Goal: Task Accomplishment & Management: Use online tool/utility

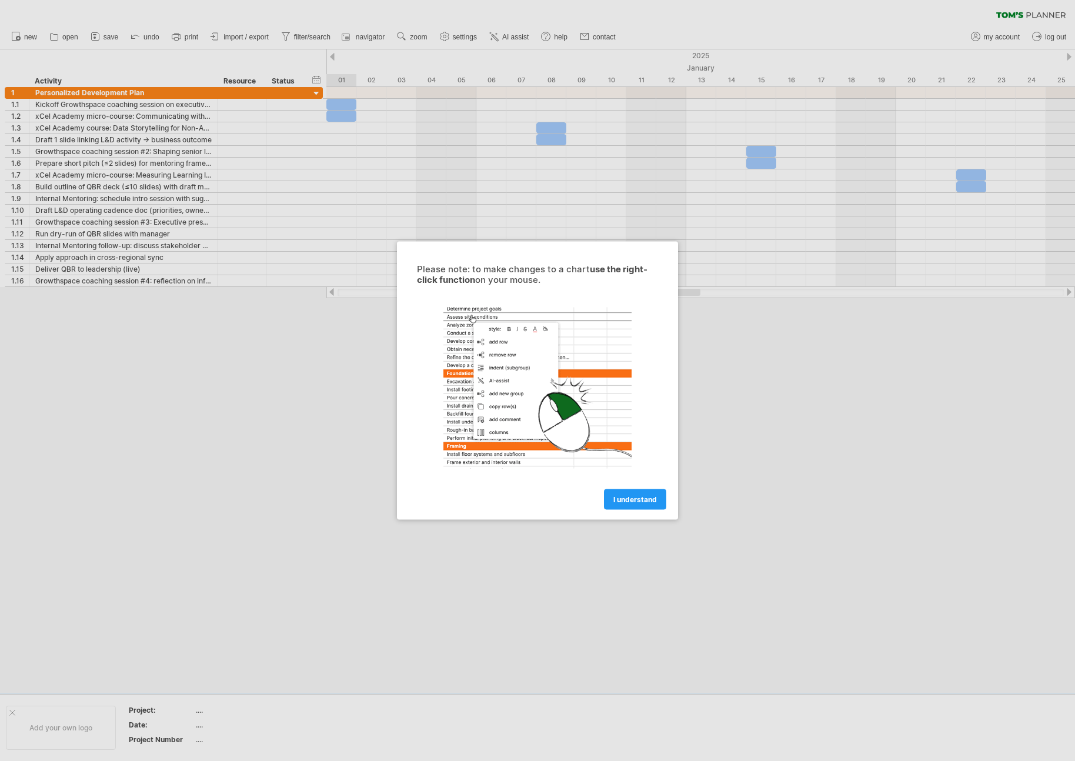
click at [646, 510] on div "Please note: to make changes to a chart use the right-click function on your mo…" at bounding box center [537, 381] width 281 height 278
click at [643, 502] on span "I understand" at bounding box center [635, 499] width 44 height 9
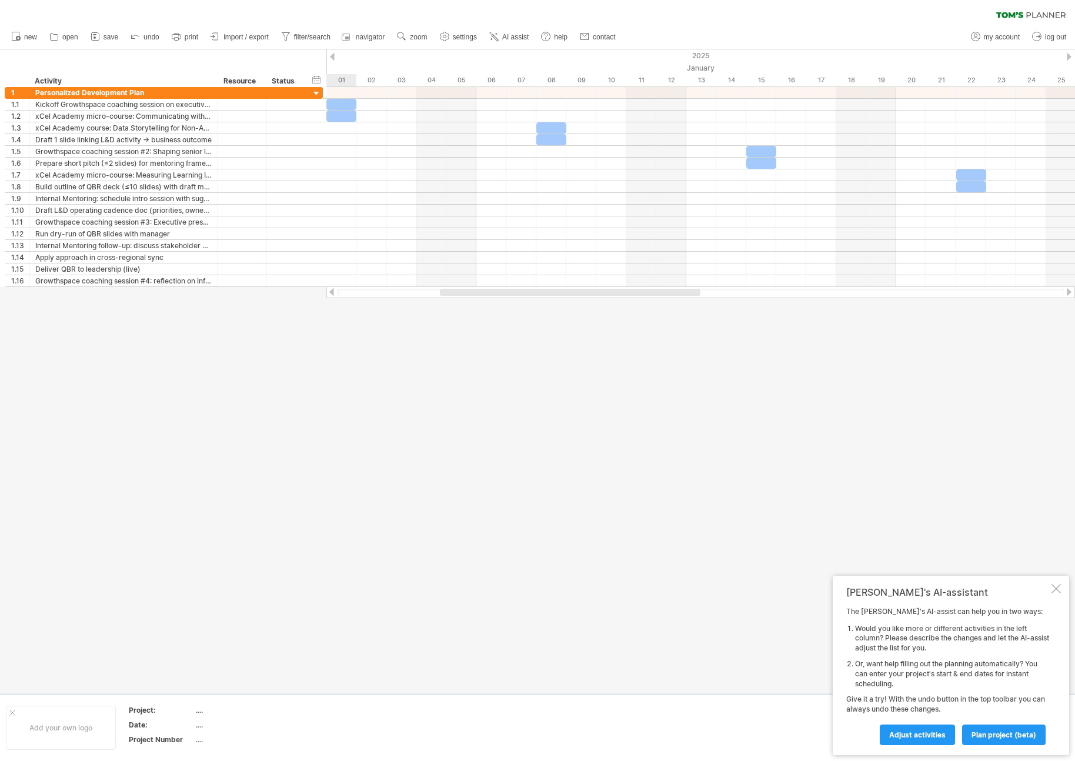
click at [1053, 585] on div at bounding box center [1055, 588] width 9 height 9
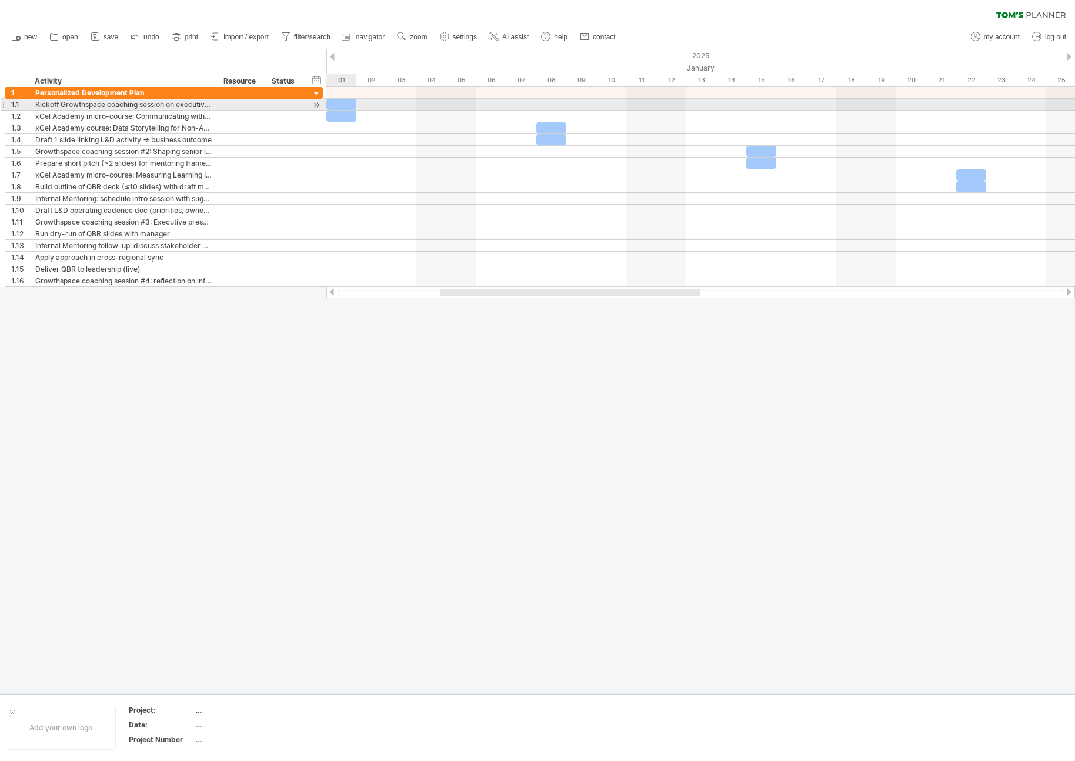
click at [346, 104] on div at bounding box center [341, 104] width 30 height 11
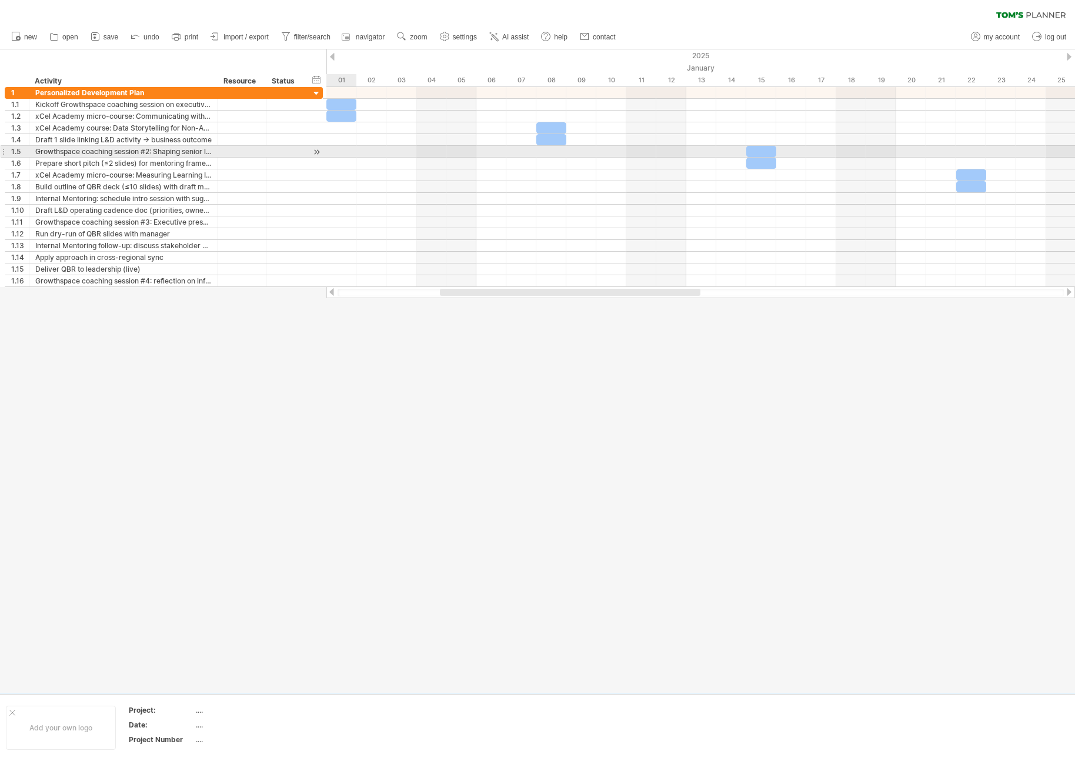
click at [348, 158] on div at bounding box center [700, 164] width 749 height 12
click at [336, 319] on div at bounding box center [537, 371] width 1075 height 644
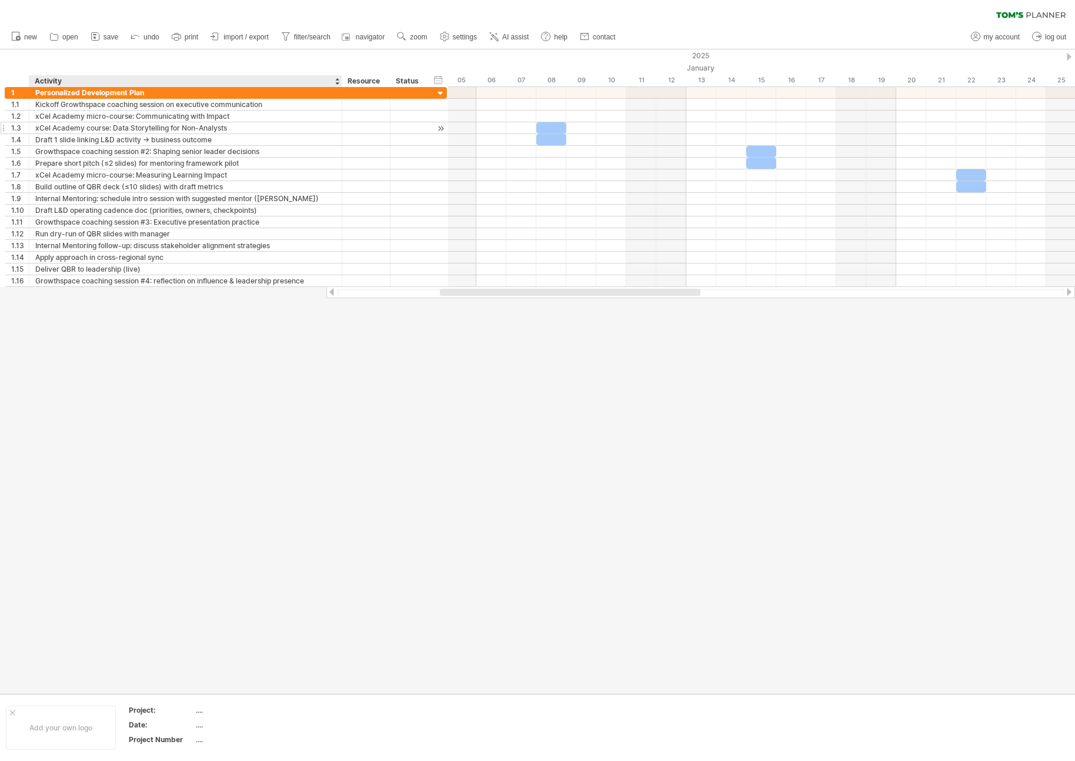
drag, startPoint x: 216, startPoint y: 80, endPoint x: 359, endPoint y: 133, distance: 152.4
click at [339, 88] on div "Trying to reach [DOMAIN_NAME] Connected again... 0% clear filter new 1" at bounding box center [537, 380] width 1075 height 761
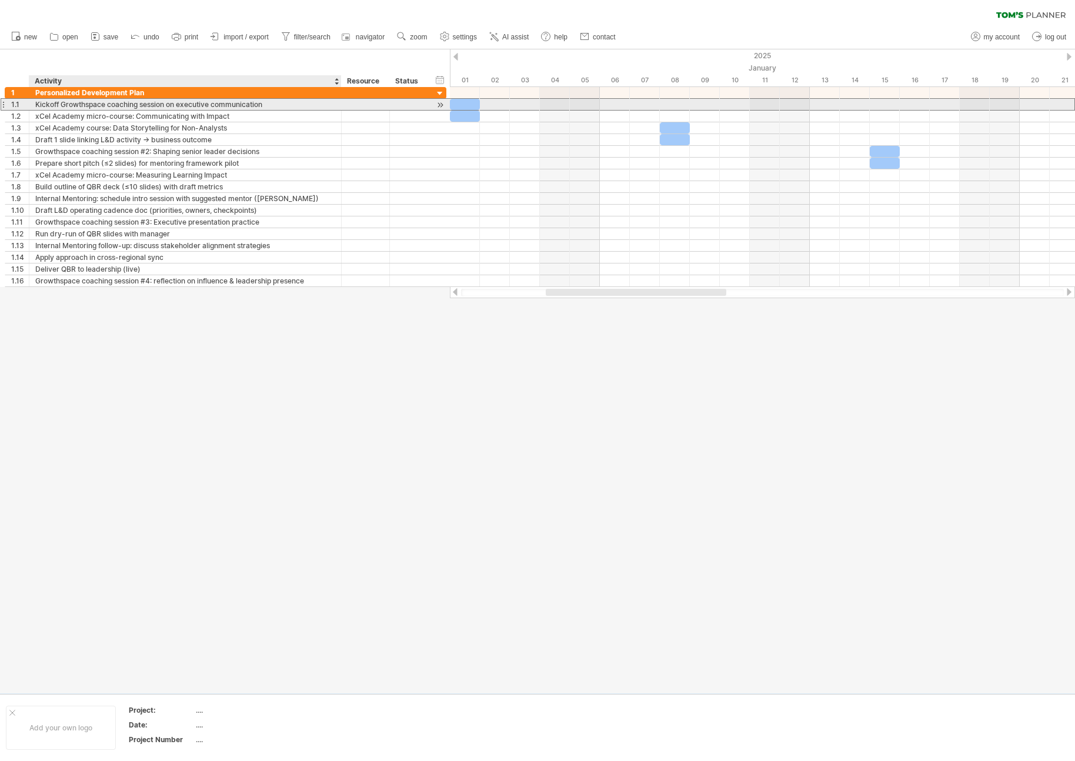
click at [121, 109] on div "Kickoff Growthspace coaching session on executive communication" at bounding box center [185, 104] width 300 height 11
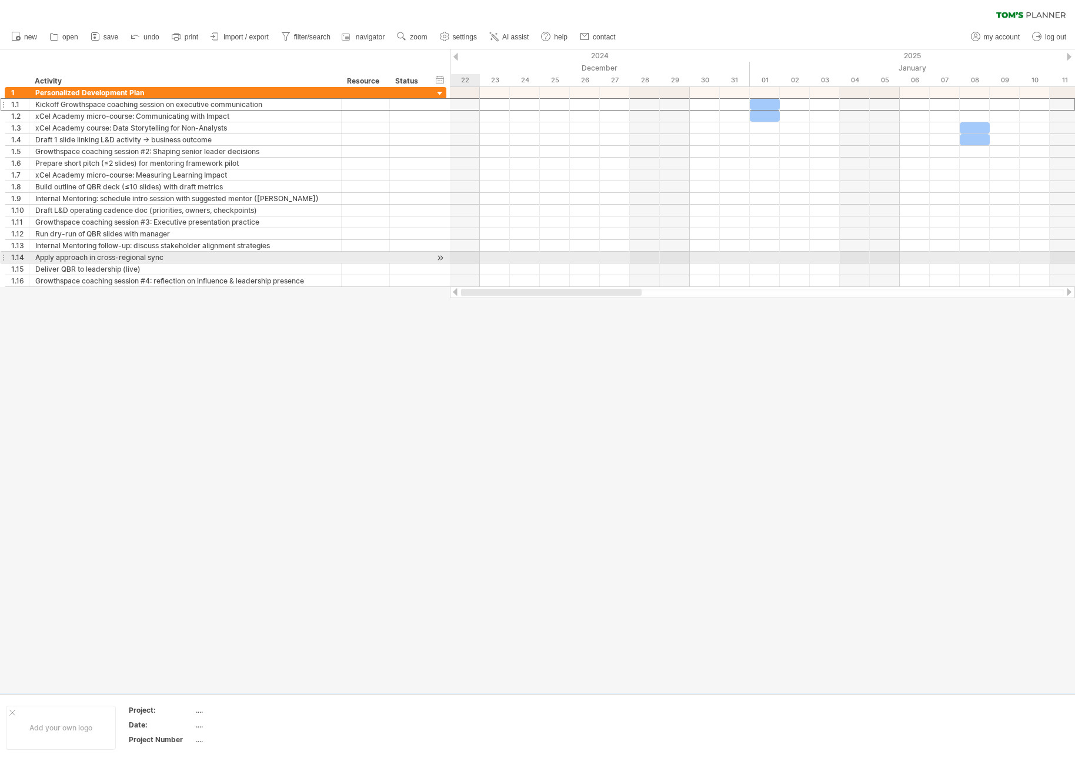
drag, startPoint x: 611, startPoint y: 292, endPoint x: 471, endPoint y: 240, distance: 149.2
click at [442, 258] on div "Trying to reach [DOMAIN_NAME] Connected again... 0% clear filter new 1" at bounding box center [537, 380] width 1075 height 761
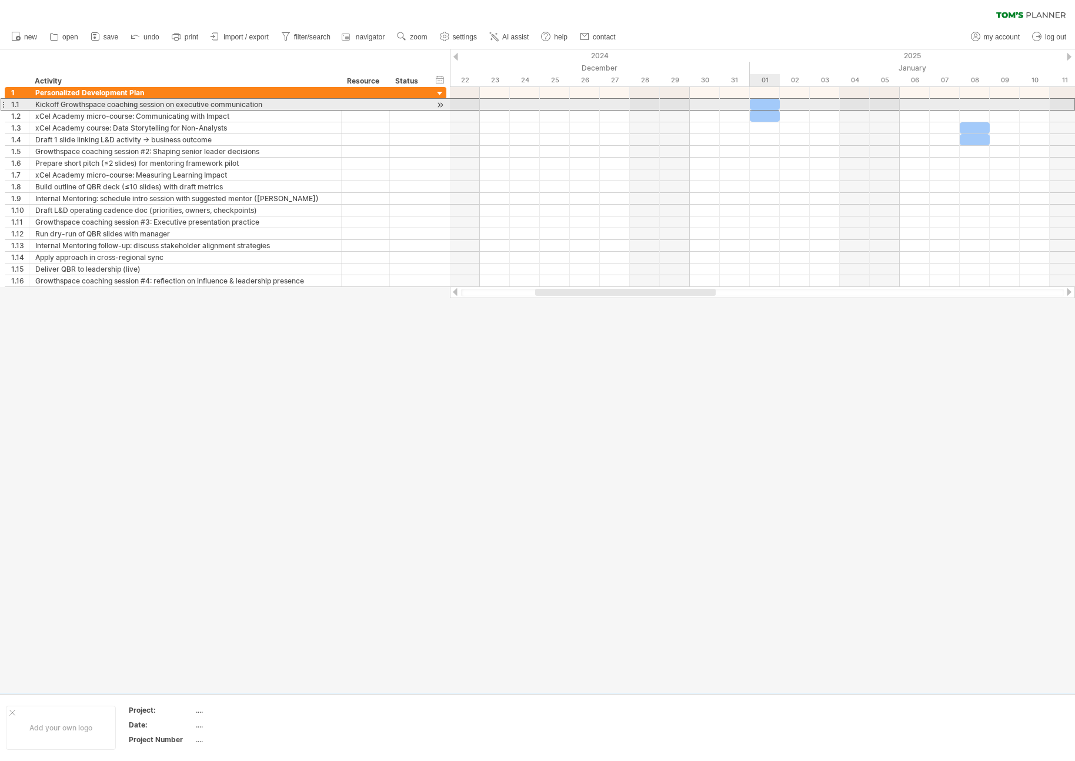
click at [766, 105] on div at bounding box center [765, 104] width 30 height 11
click at [765, 104] on div at bounding box center [765, 104] width 30 height 11
drag, startPoint x: 763, startPoint y: 104, endPoint x: 499, endPoint y: 108, distance: 263.5
click at [499, 108] on div "[DATE] [DATE]" at bounding box center [762, 187] width 625 height 200
drag, startPoint x: 508, startPoint y: 107, endPoint x: 552, endPoint y: 106, distance: 43.5
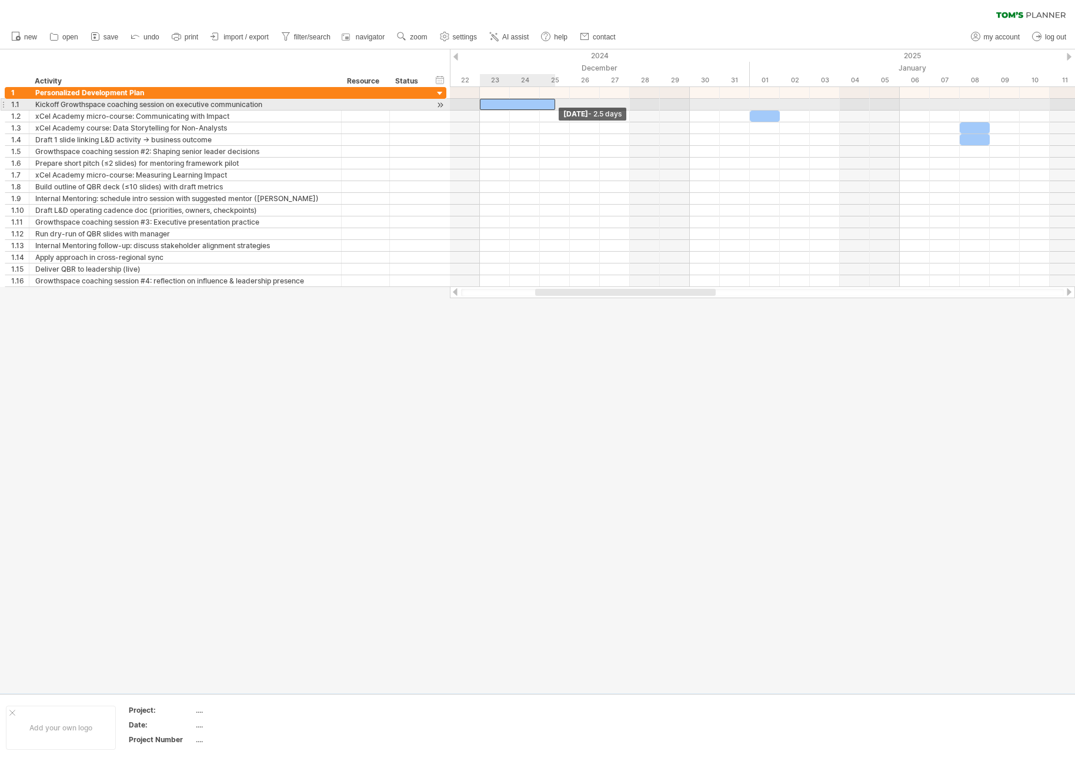
click at [552, 106] on div at bounding box center [517, 104] width 75 height 11
click at [540, 106] on div at bounding box center [517, 104] width 75 height 11
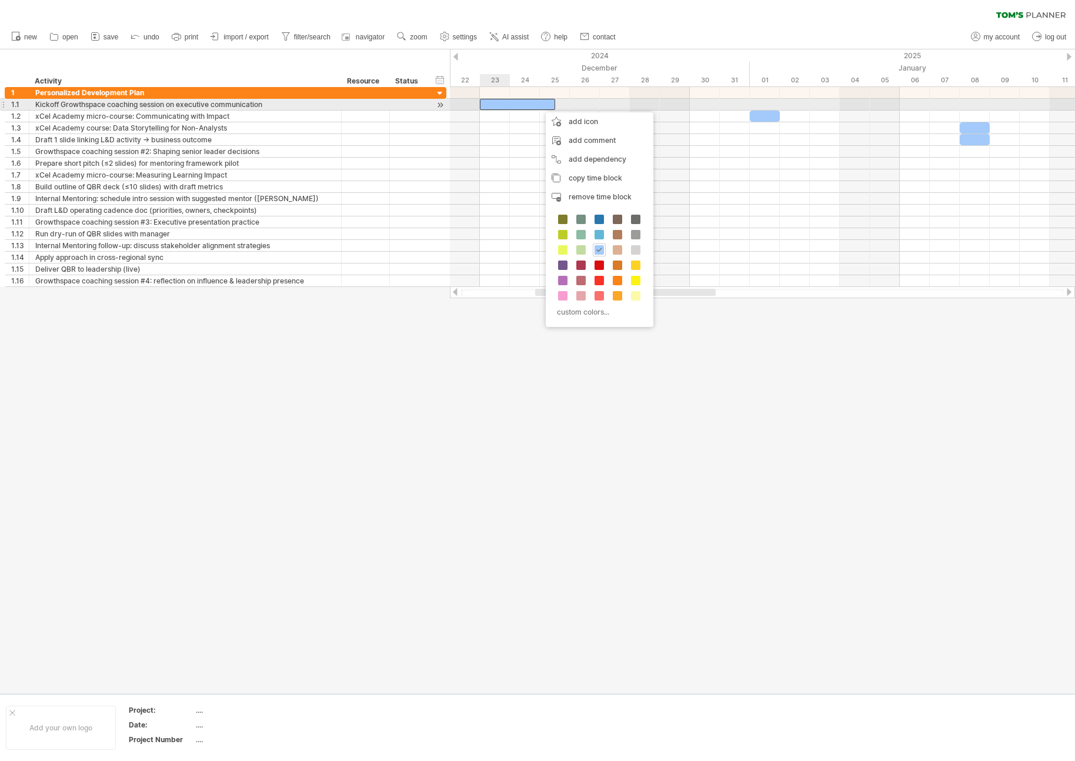
click at [506, 102] on div at bounding box center [517, 104] width 75 height 11
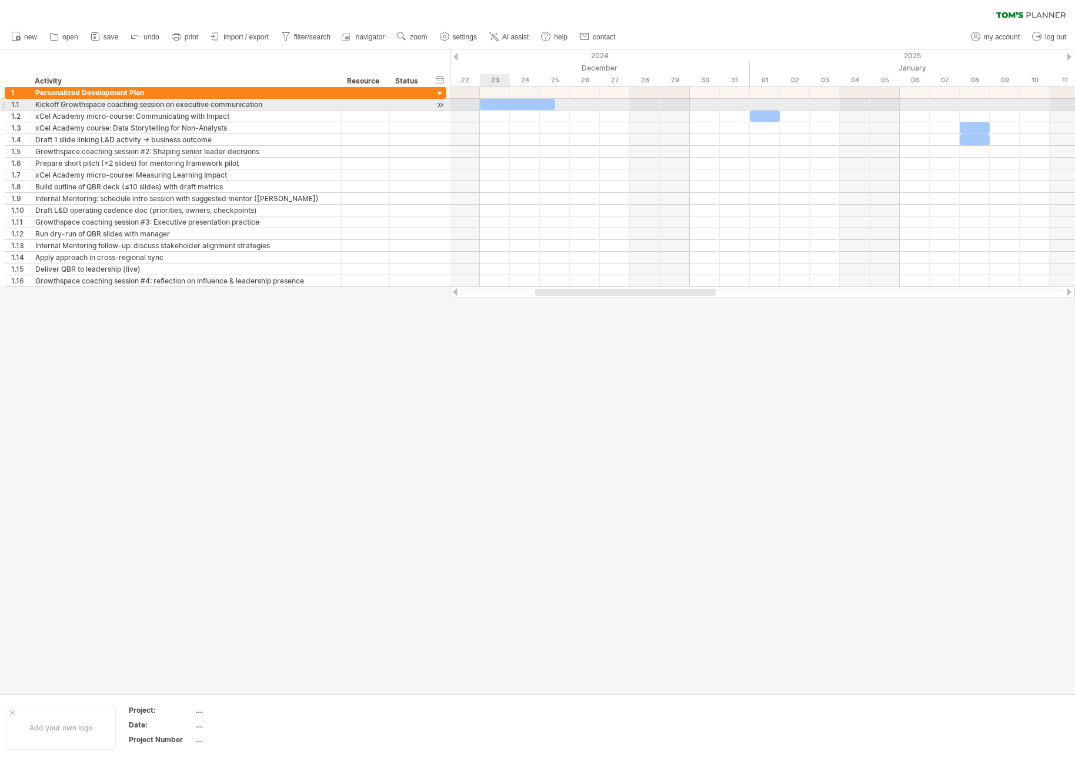
click at [505, 112] on div at bounding box center [762, 117] width 625 height 12
click at [505, 105] on div at bounding box center [517, 104] width 75 height 11
click at [515, 135] on div at bounding box center [762, 140] width 625 height 12
click at [519, 107] on div "*****" at bounding box center [517, 104] width 75 height 11
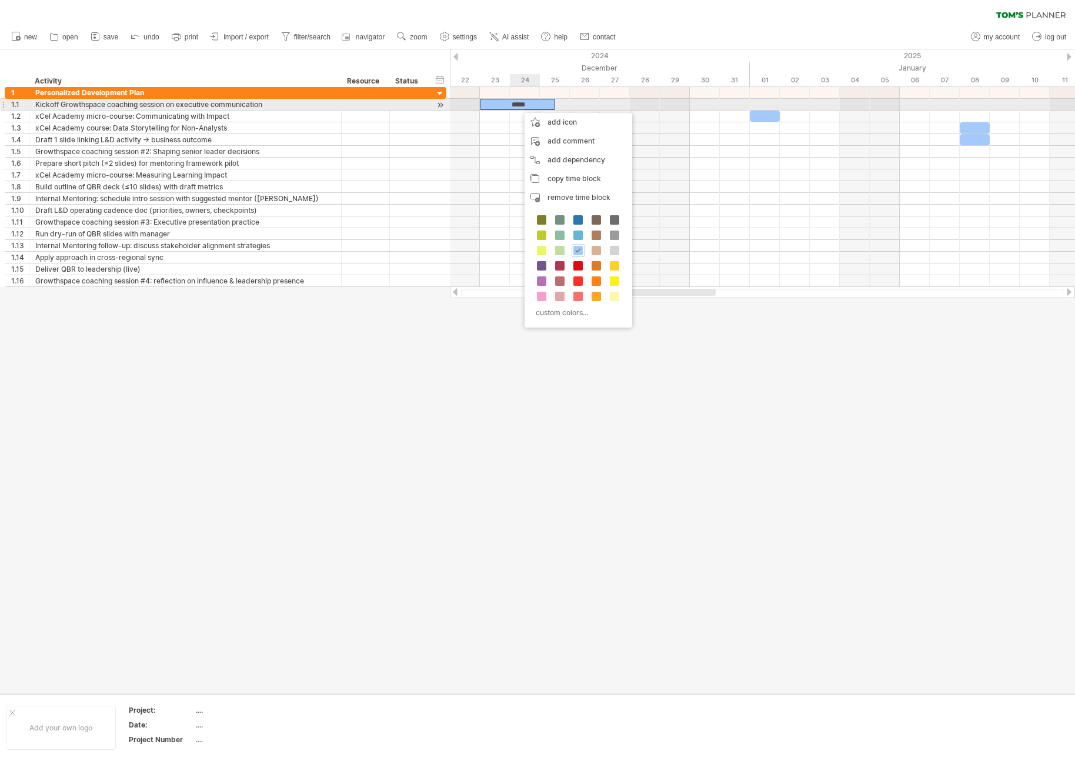
click at [518, 105] on div "*****" at bounding box center [517, 104] width 75 height 11
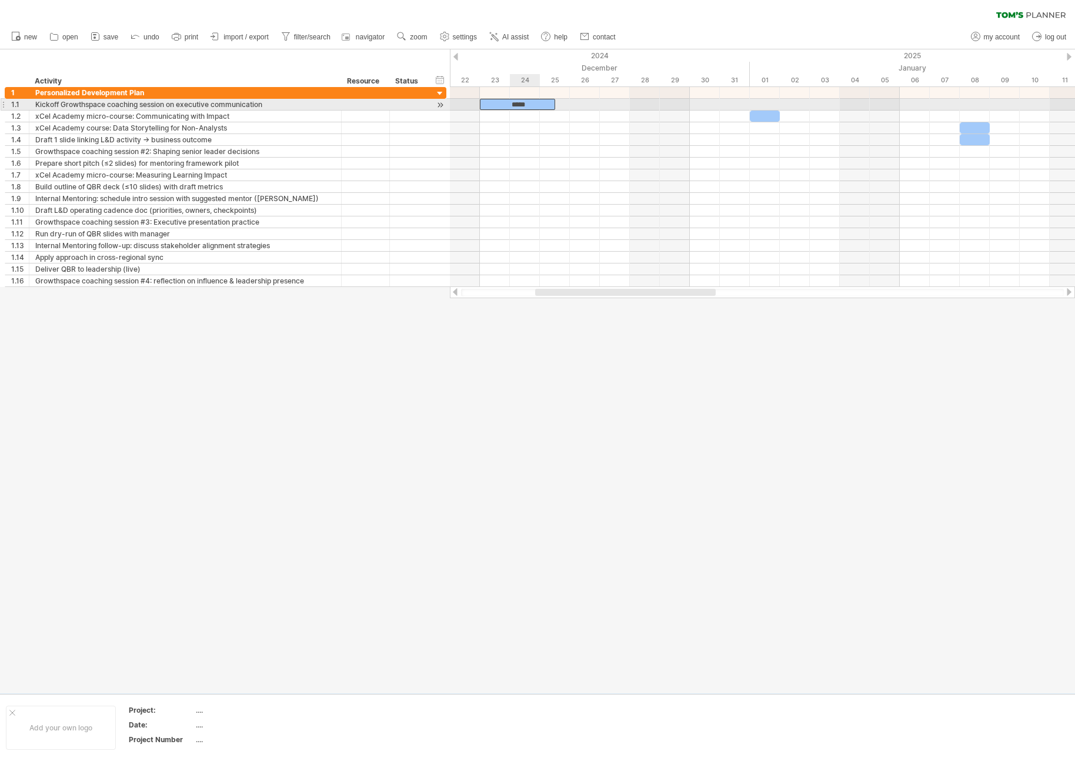
click at [518, 105] on div "*****" at bounding box center [517, 104] width 75 height 11
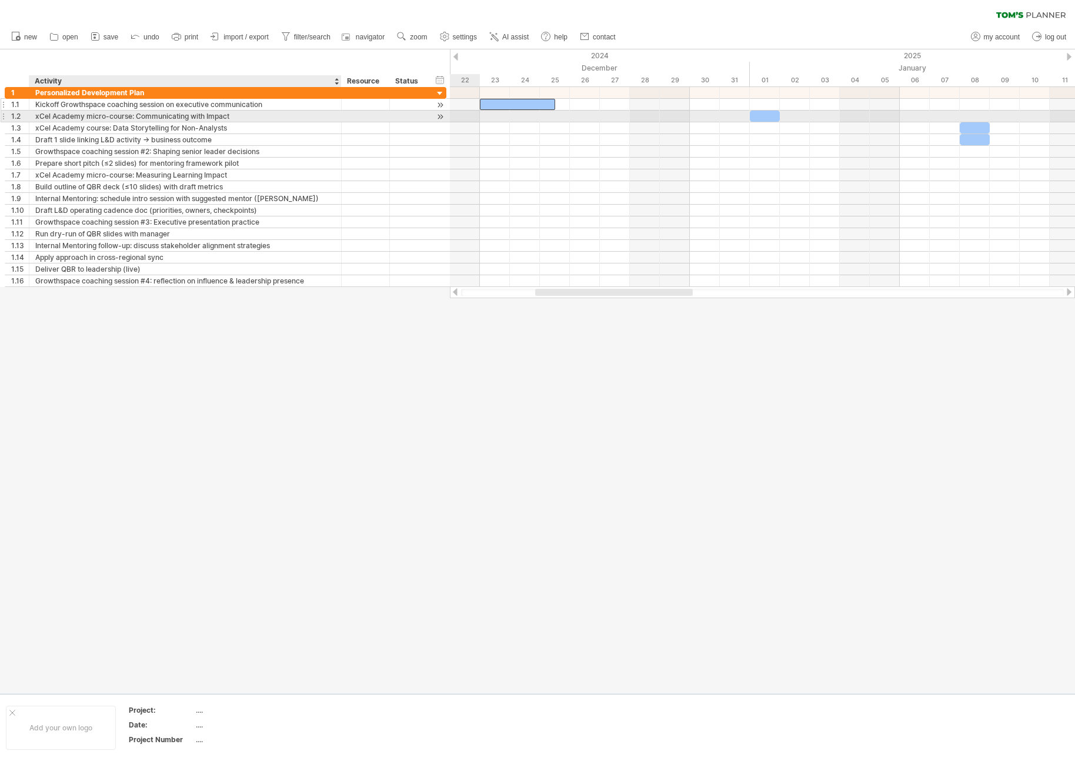
click at [275, 102] on div "Kickoff Growthspace coaching session on executive communication" at bounding box center [185, 104] width 300 height 11
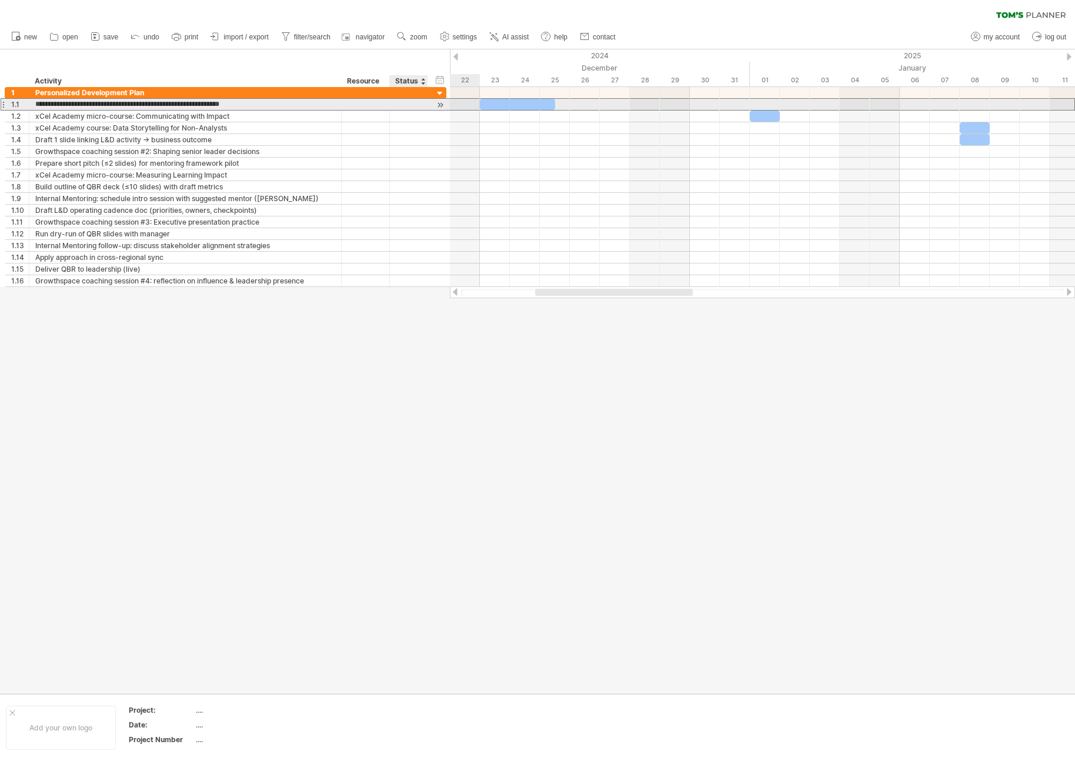
click at [436, 105] on div at bounding box center [440, 105] width 11 height 12
click at [439, 105] on div at bounding box center [440, 105] width 11 height 12
click at [440, 105] on div at bounding box center [440, 105] width 11 height 12
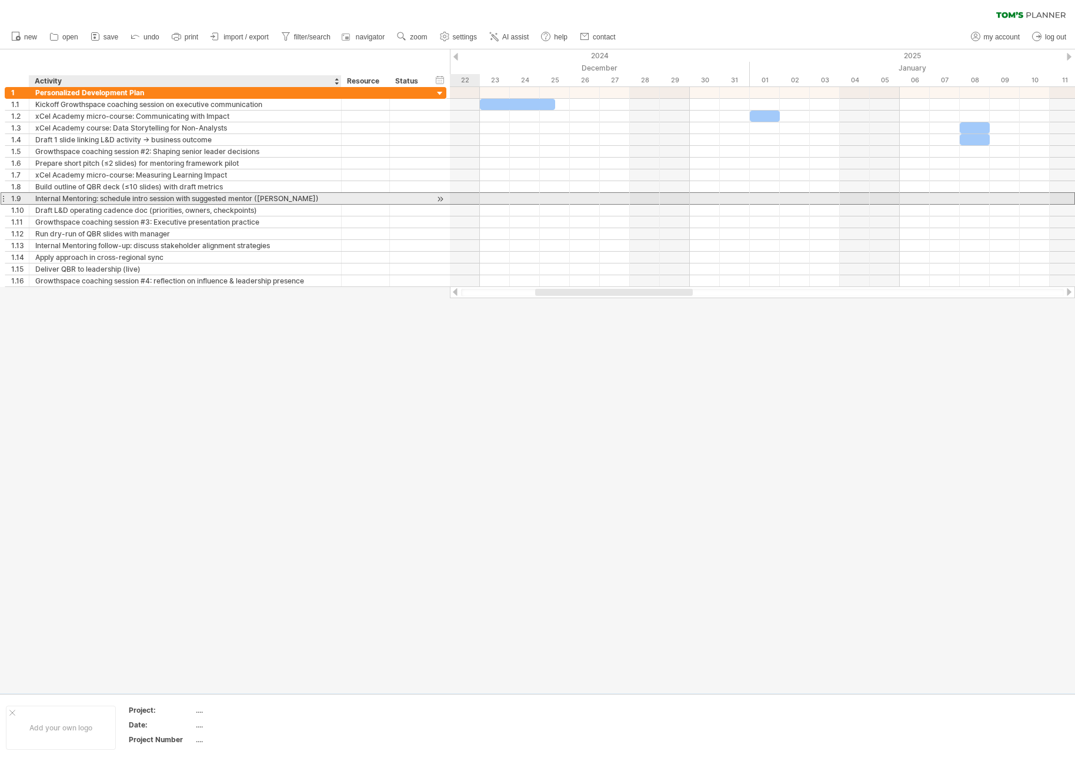
click at [256, 194] on div "Internal Mentoring: schedule intro session with suggested mentor ([PERSON_NAME])" at bounding box center [185, 198] width 300 height 11
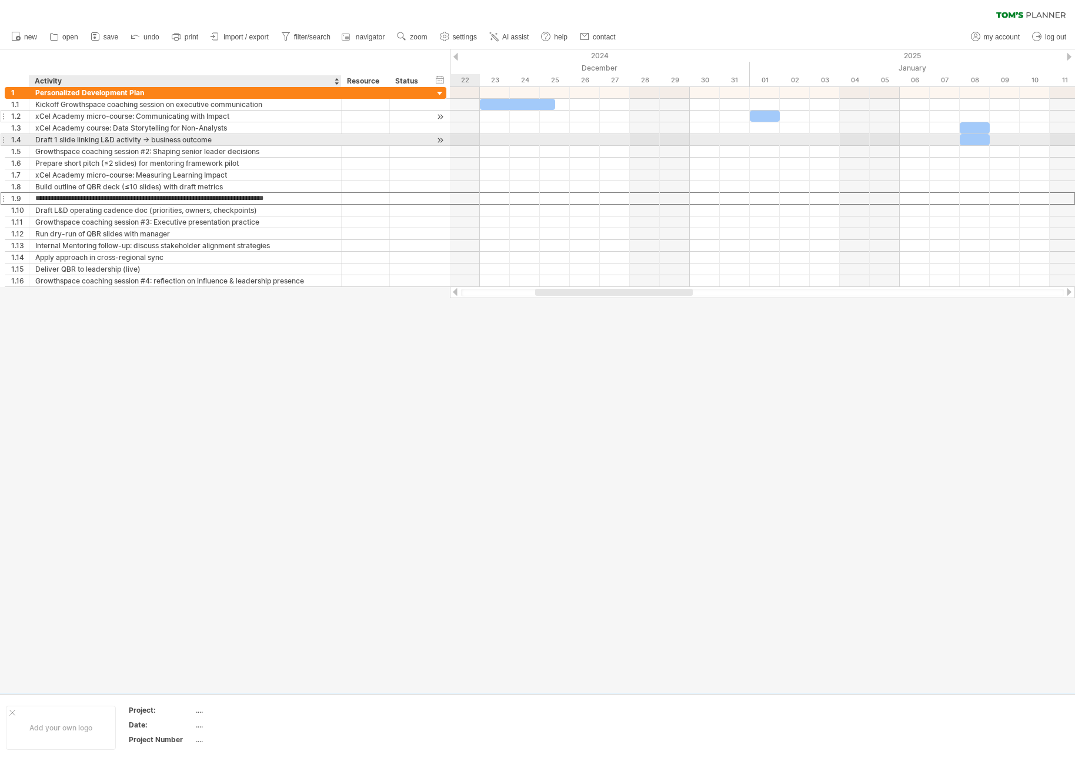
click at [259, 118] on div "xCel Academy micro-course: Communicating with Impact" at bounding box center [185, 116] width 300 height 11
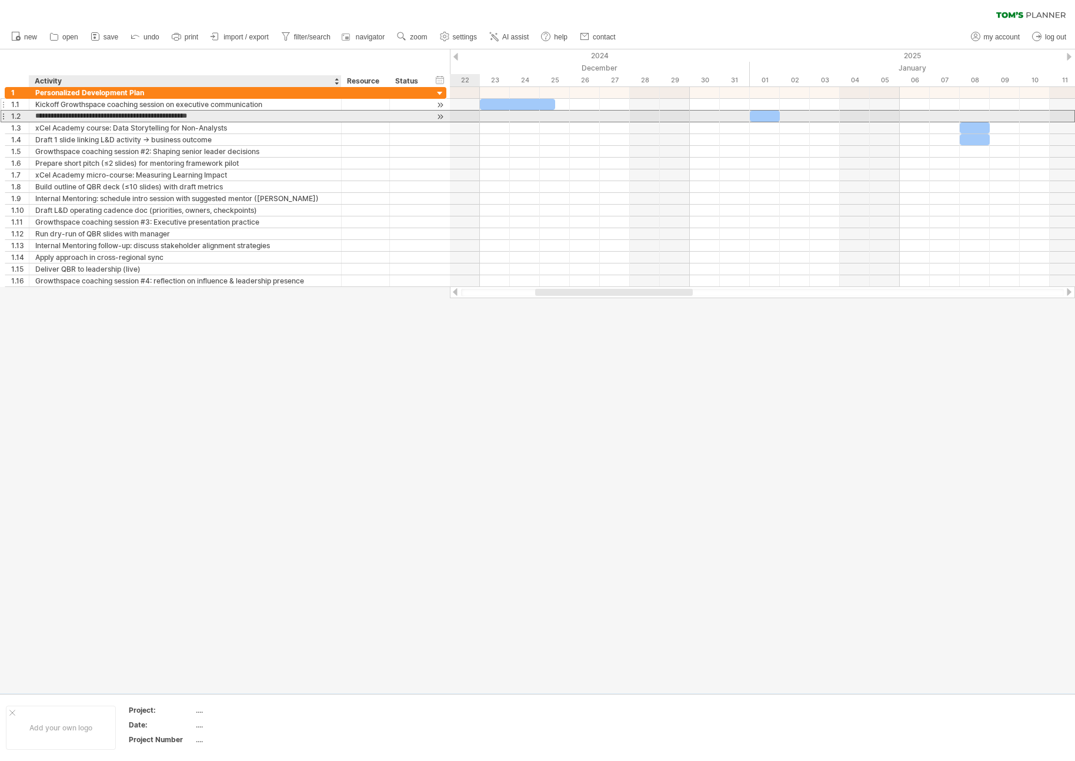
click at [261, 106] on div "Kickoff Growthspace coaching session on executive communication" at bounding box center [185, 104] width 300 height 11
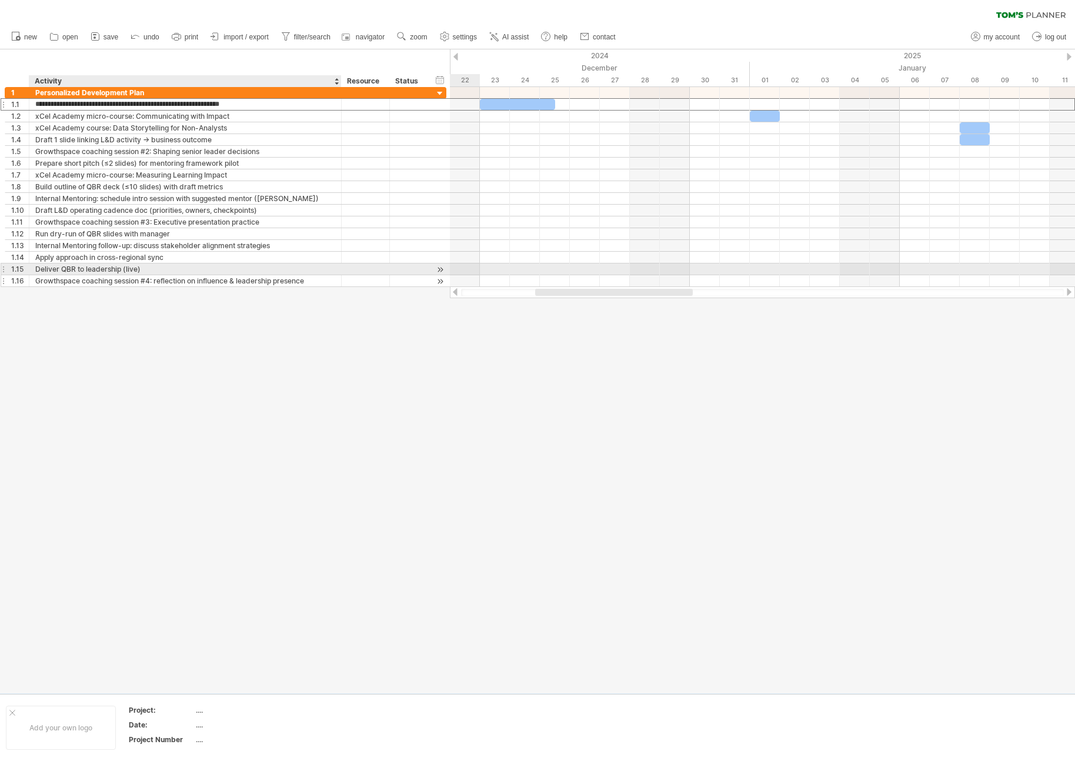
click at [203, 276] on div "Growthspace coaching session #4: reflection on influence & leadership presence" at bounding box center [185, 280] width 300 height 11
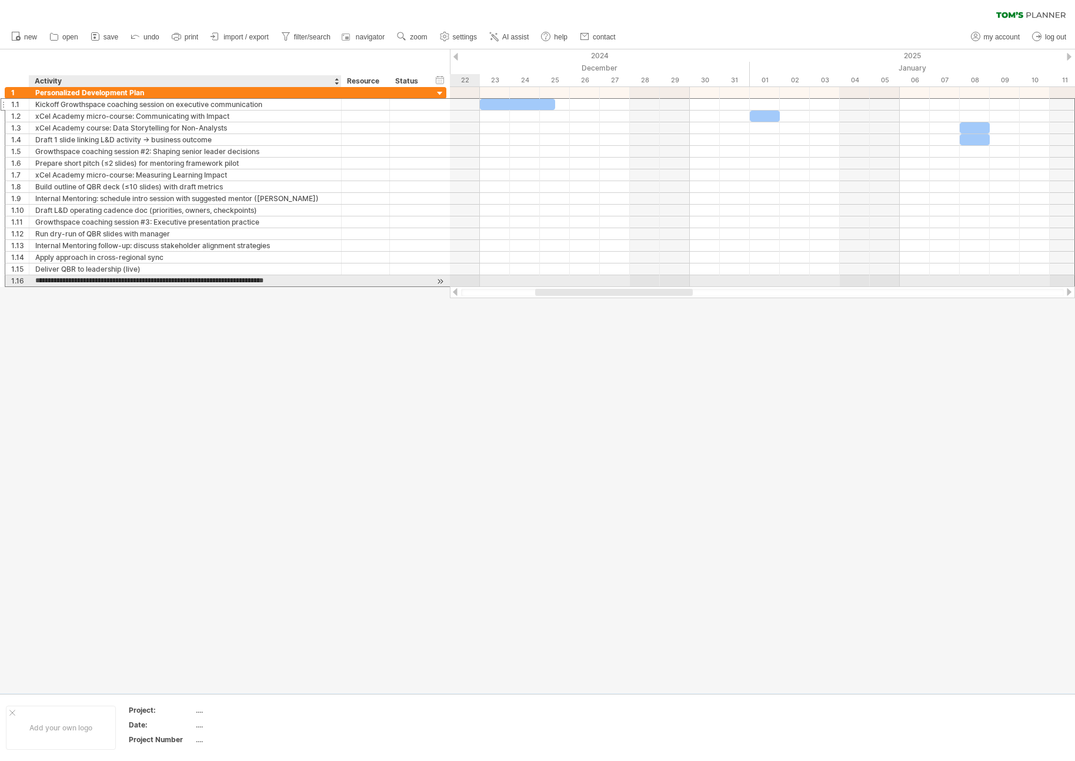
click at [203, 279] on input "**********" at bounding box center [185, 280] width 300 height 11
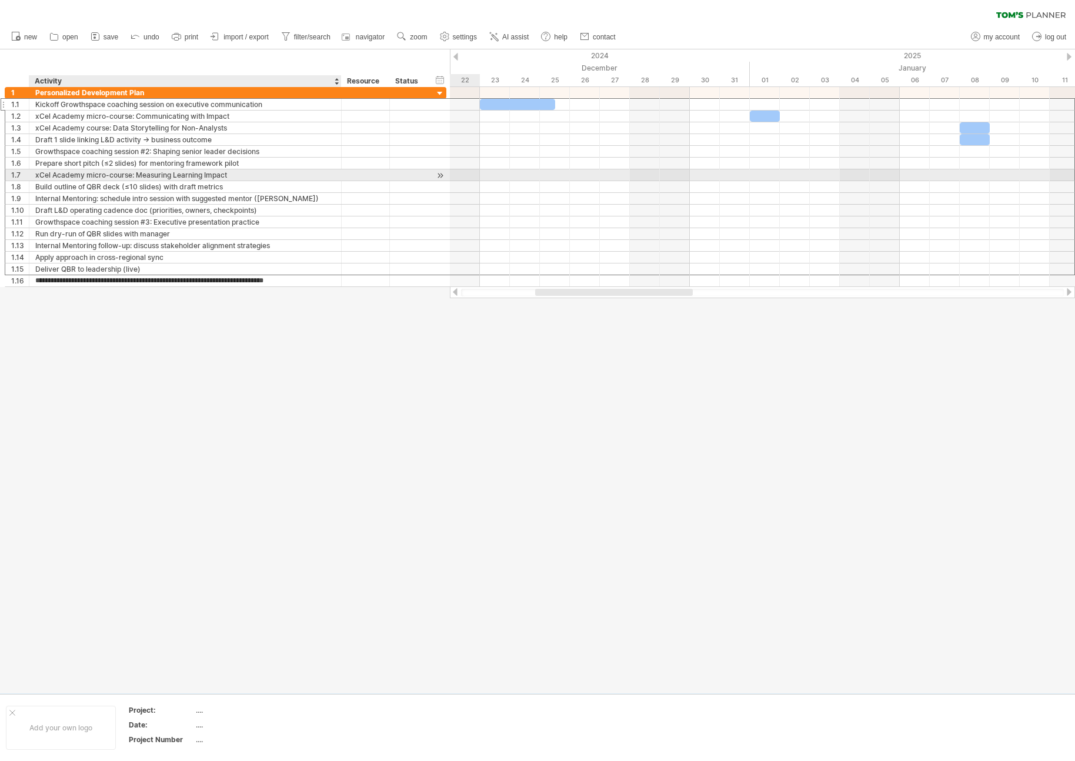
click at [235, 172] on div "xCel Academy micro-course: Measuring Learning Impact" at bounding box center [185, 174] width 300 height 11
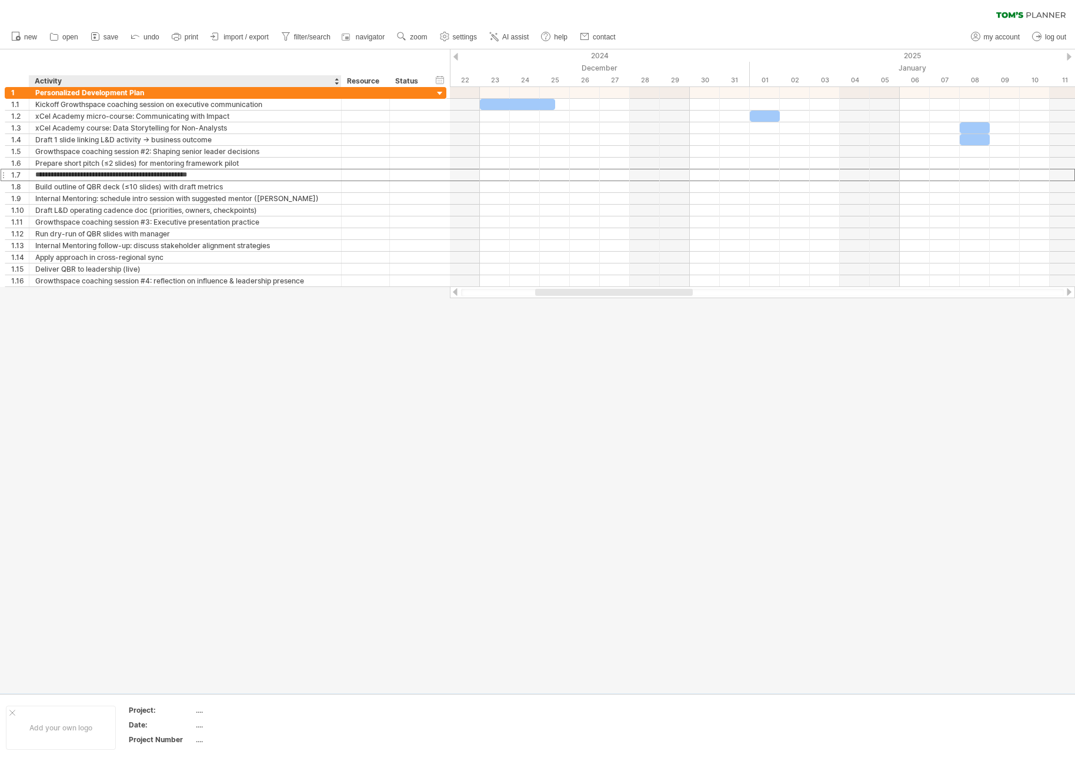
click at [245, 341] on div at bounding box center [537, 371] width 1075 height 644
click at [500, 34] on link "AI assist" at bounding box center [509, 36] width 46 height 15
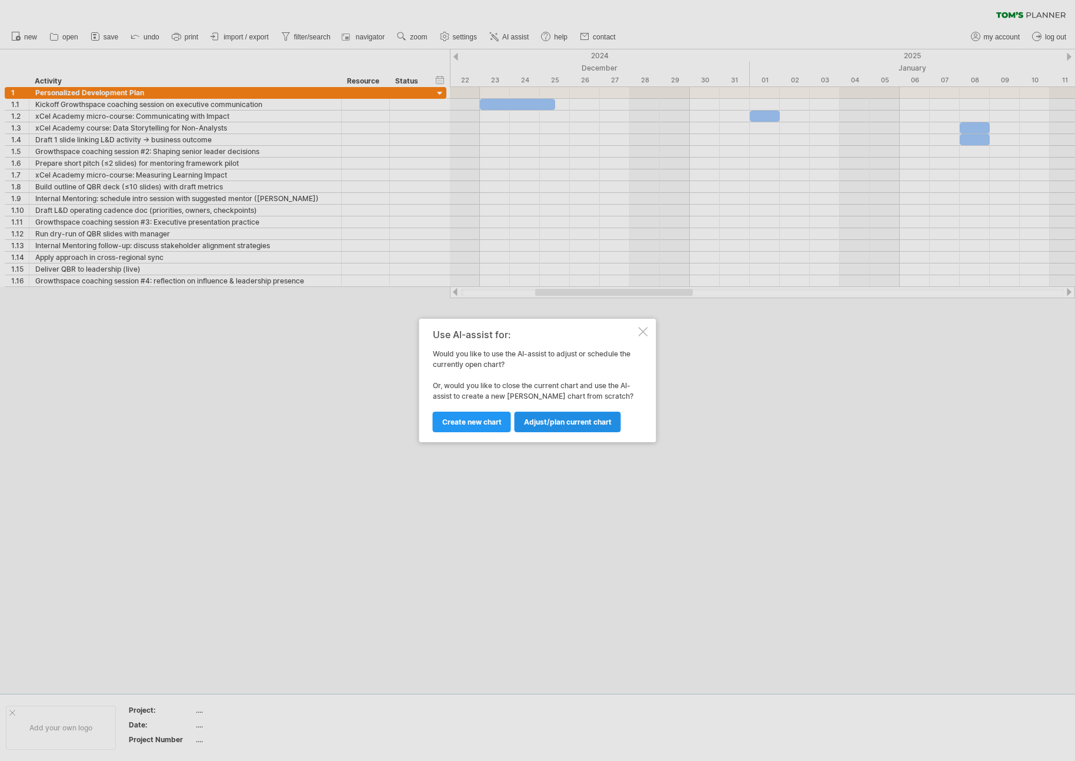
click at [566, 422] on span "Adjust/plan current chart" at bounding box center [568, 422] width 88 height 9
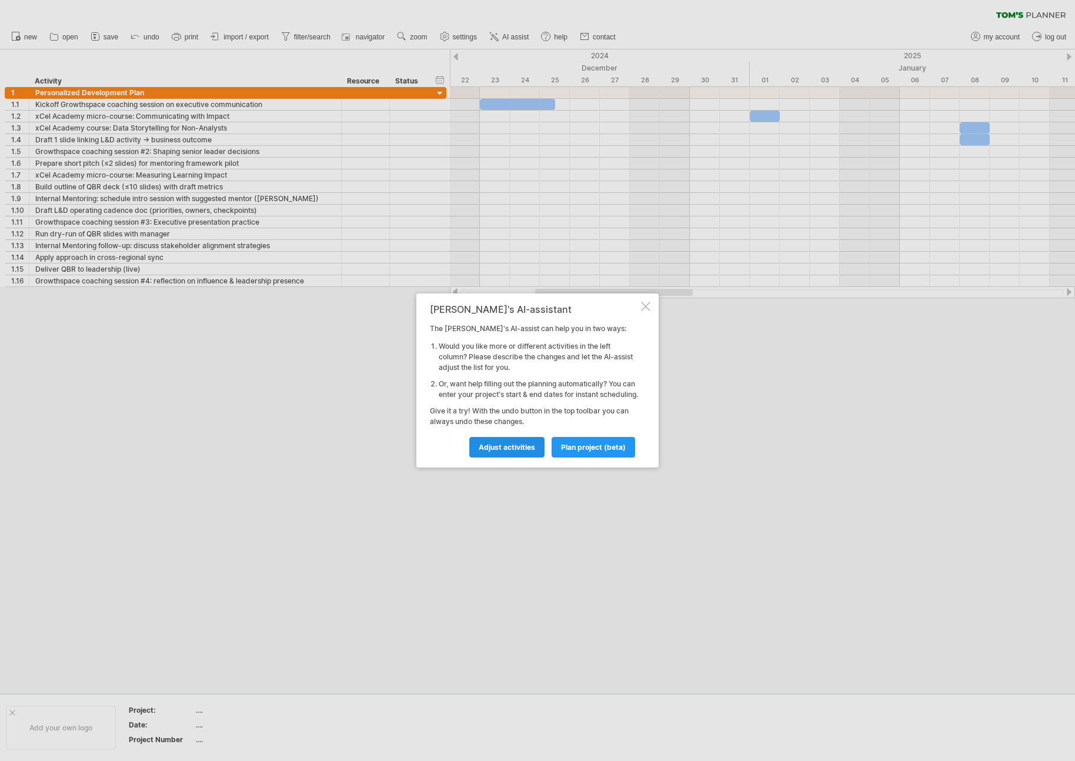
click at [527, 458] on link "Adjust activities" at bounding box center [506, 447] width 75 height 21
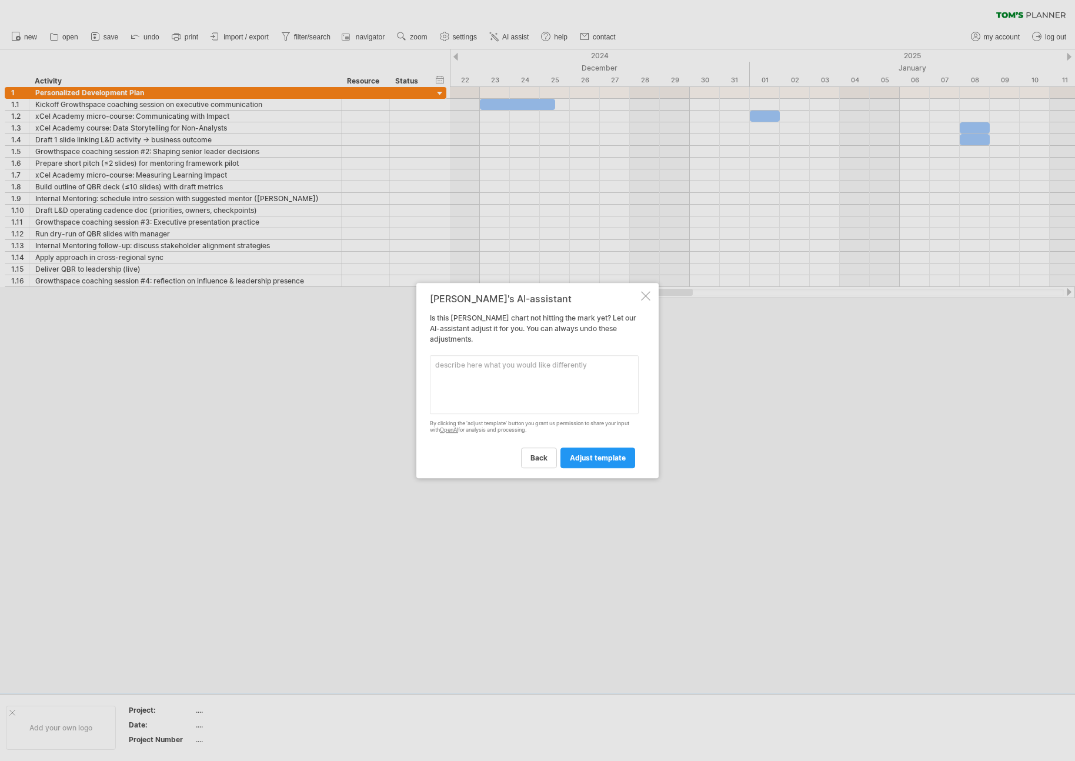
click at [535, 372] on textarea at bounding box center [534, 384] width 209 height 59
type textarea "time frame from [DATE] - for 8 weeks"
click at [586, 462] on span "adjust template" at bounding box center [598, 457] width 56 height 9
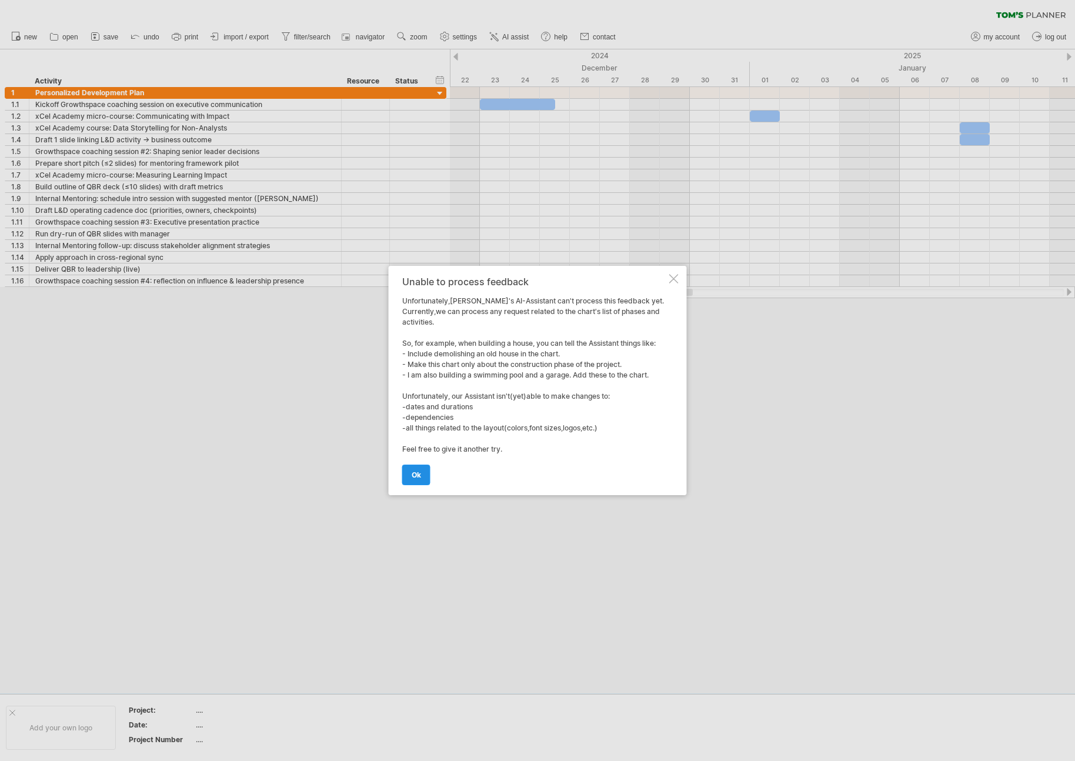
click at [412, 475] on span "ok" at bounding box center [416, 474] width 9 height 9
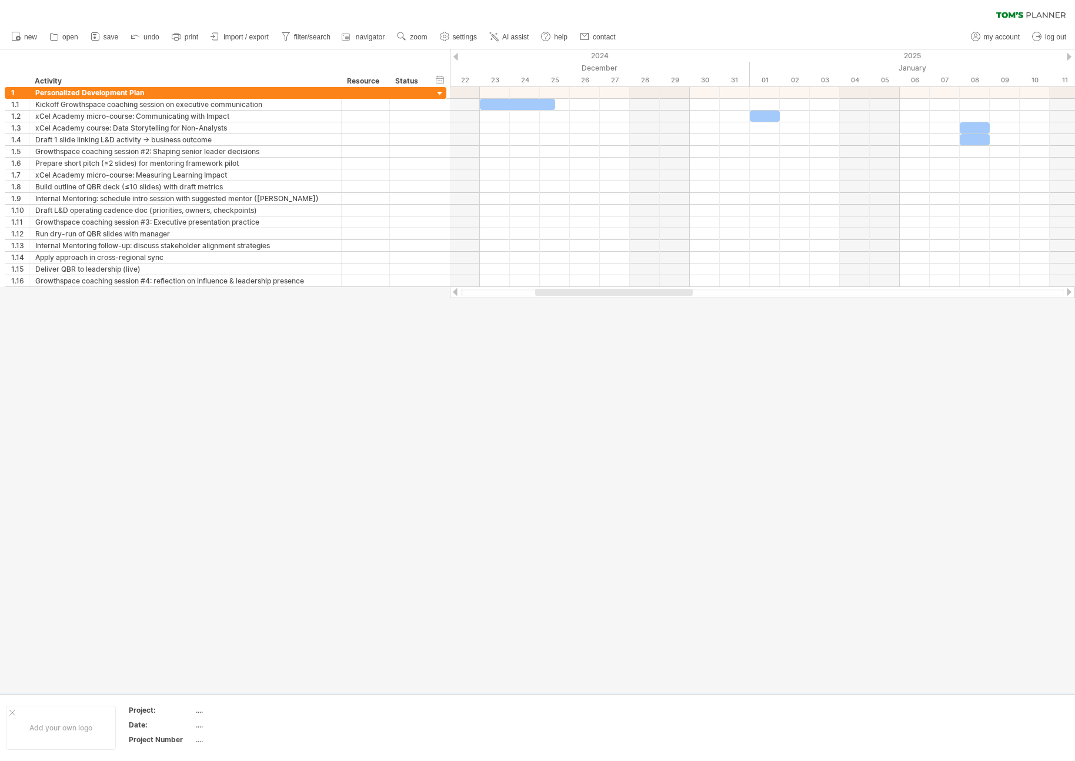
click at [551, 382] on div at bounding box center [537, 371] width 1075 height 644
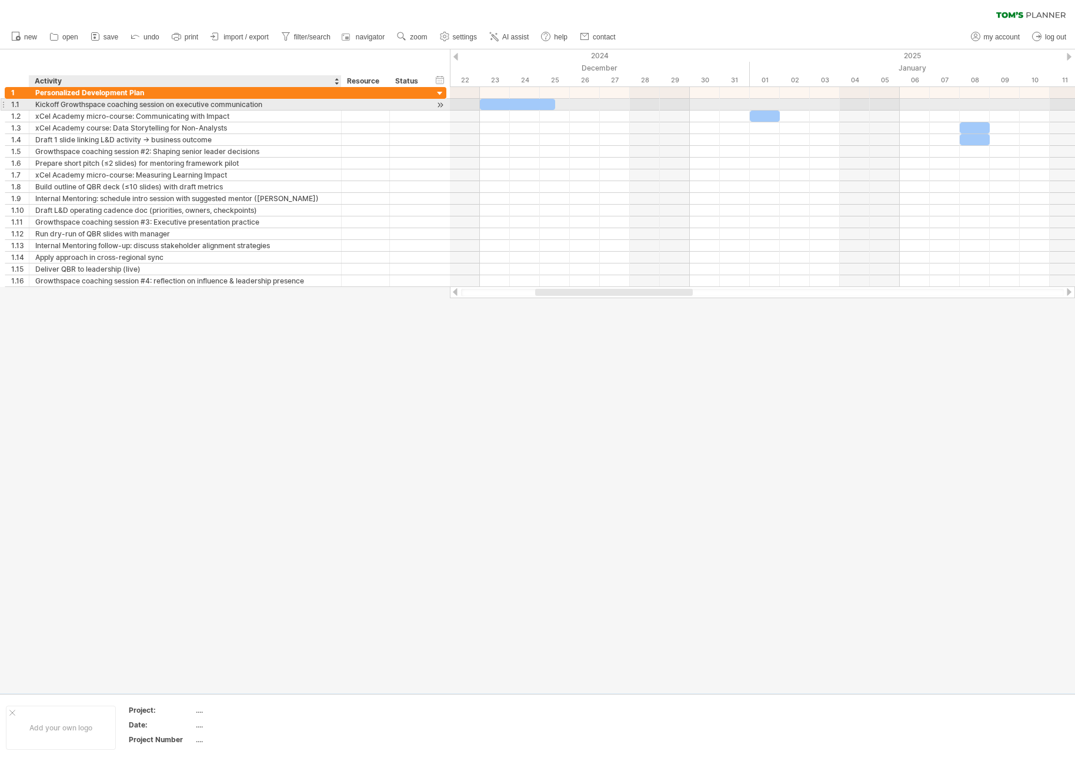
click at [63, 106] on div "Kickoff Growthspace coaching session on executive communication" at bounding box center [185, 104] width 300 height 11
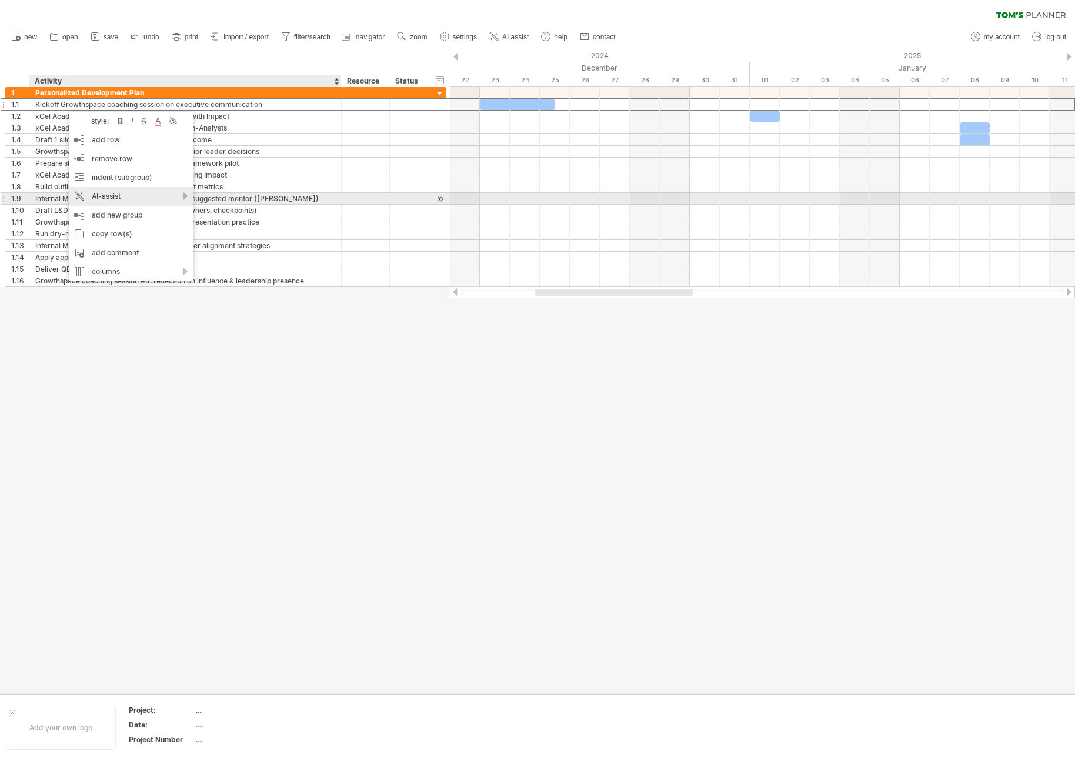
click at [140, 201] on div "AI-assist" at bounding box center [131, 196] width 125 height 19
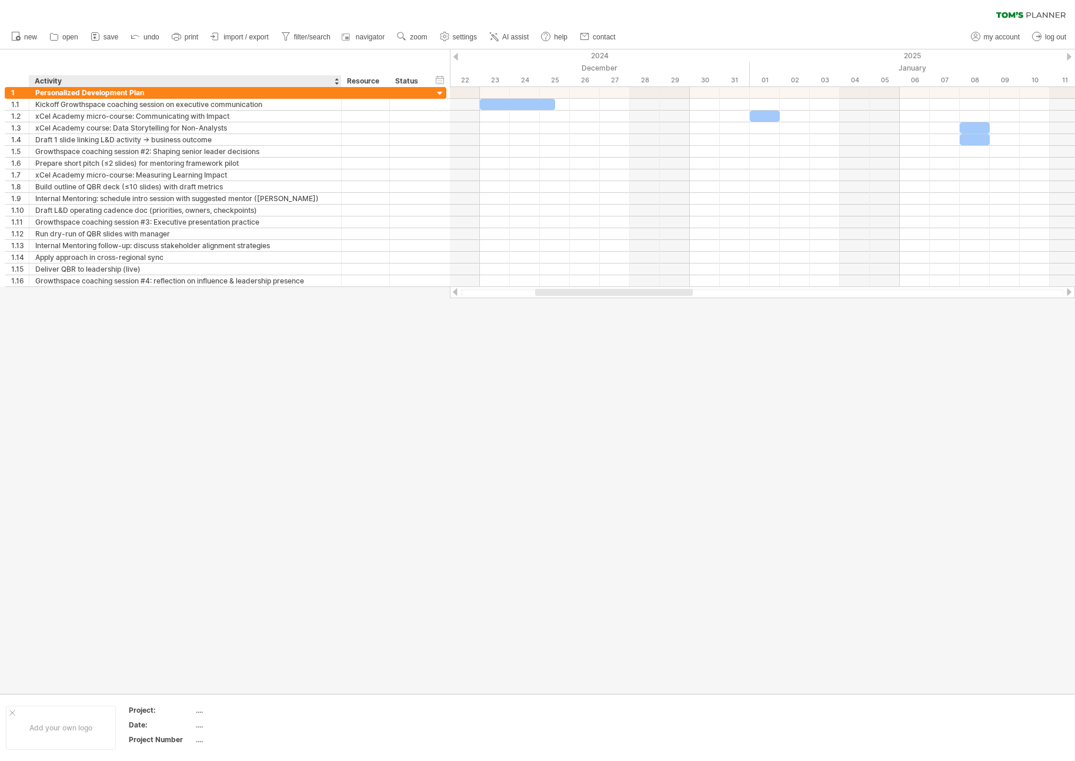
click at [136, 332] on div at bounding box center [537, 371] width 1075 height 644
click at [145, 162] on div "Prepare short pitch (≤2 slides) for mentoring framework pilot" at bounding box center [185, 163] width 300 height 11
click at [366, 36] on span "navigator" at bounding box center [370, 37] width 29 height 8
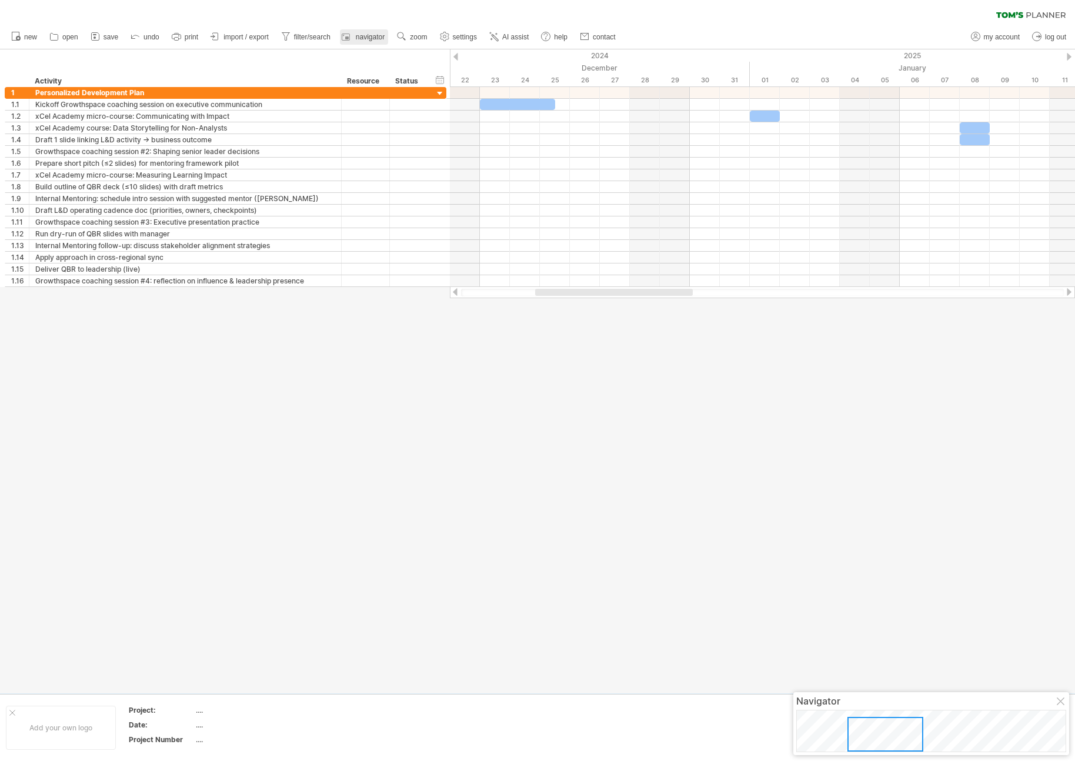
click at [366, 36] on span "navigator" at bounding box center [370, 37] width 29 height 8
click at [295, 41] on link "filter/search" at bounding box center [306, 36] width 56 height 15
type input "**********"
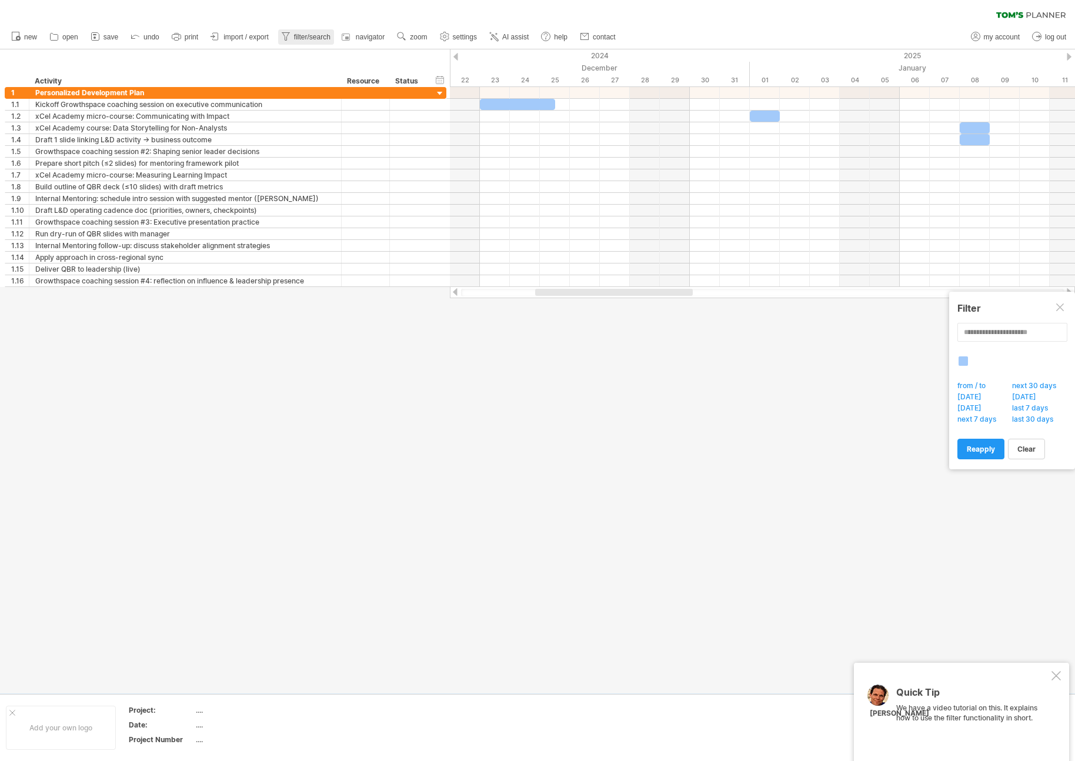
click at [295, 41] on link "filter/search" at bounding box center [306, 36] width 56 height 15
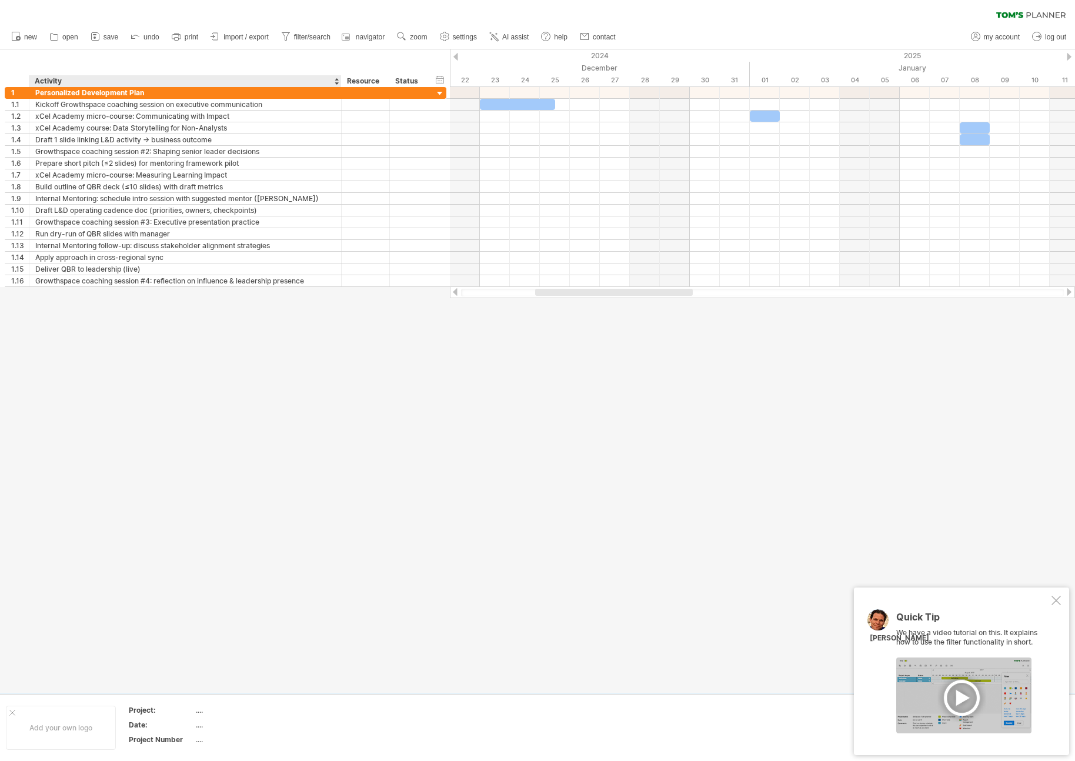
click at [189, 290] on div at bounding box center [537, 371] width 1075 height 644
click at [248, 159] on div "Prepare short pitch (≤2 slides) for mentoring framework pilot" at bounding box center [185, 163] width 300 height 11
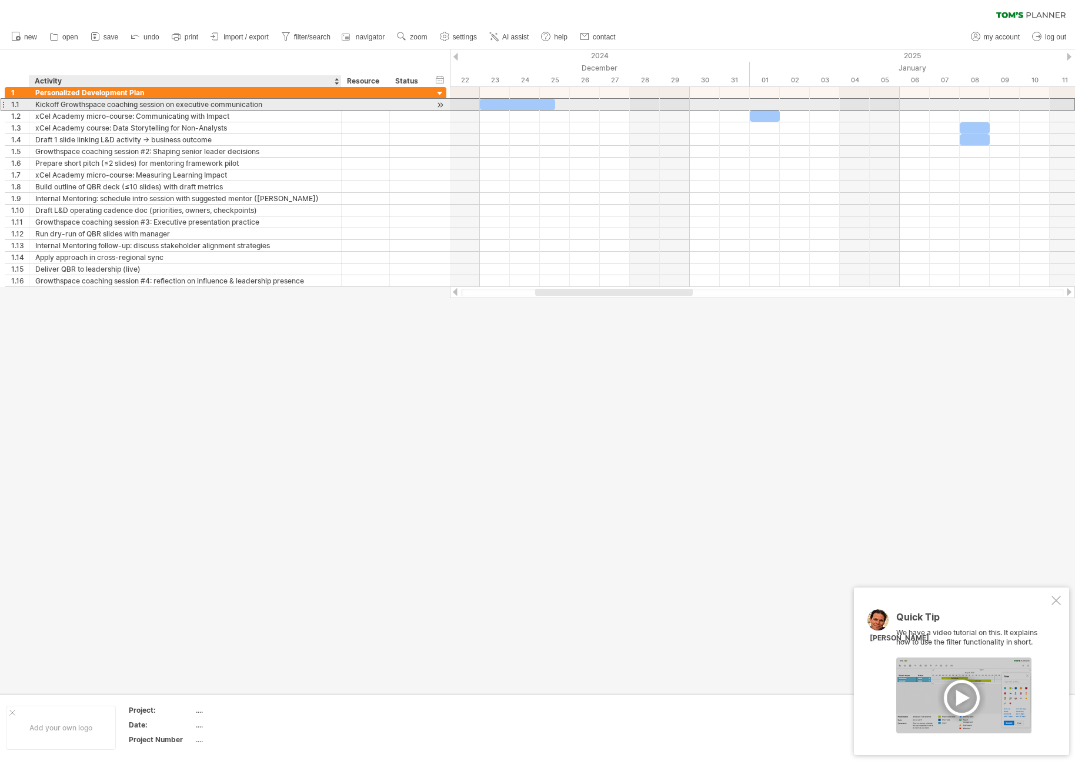
click at [169, 105] on div "Kickoff Growthspace coaching session on executive communication" at bounding box center [185, 104] width 300 height 11
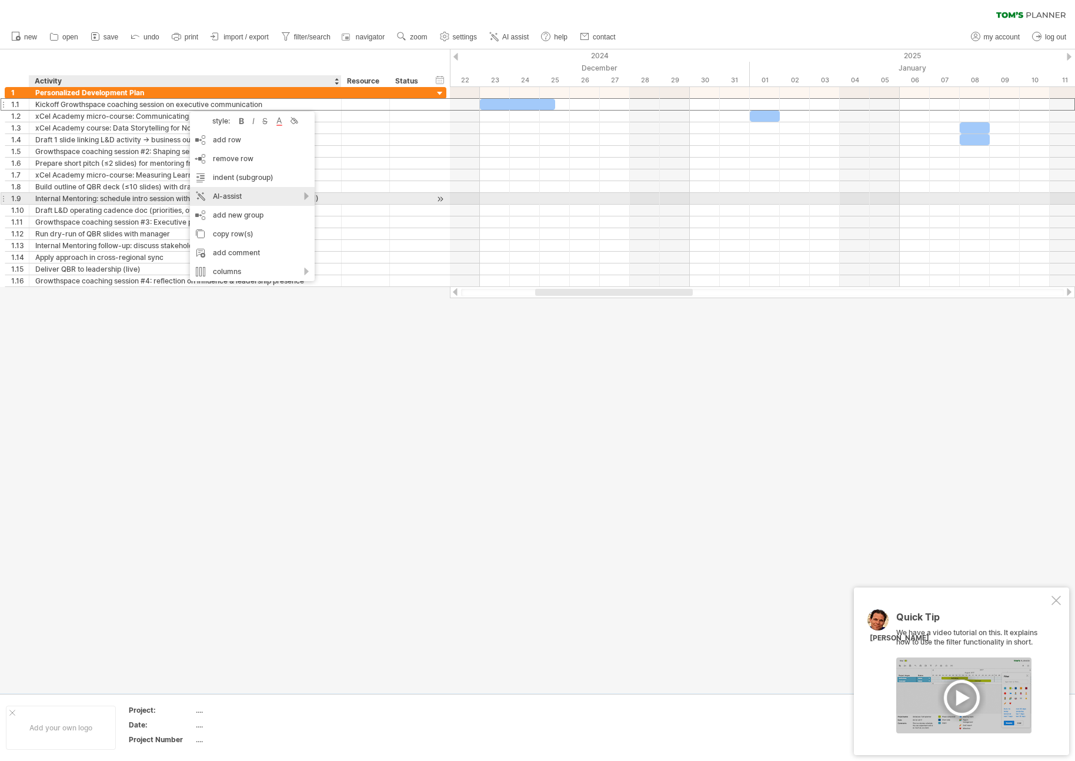
click at [265, 202] on div "AI-assist" at bounding box center [252, 196] width 125 height 19
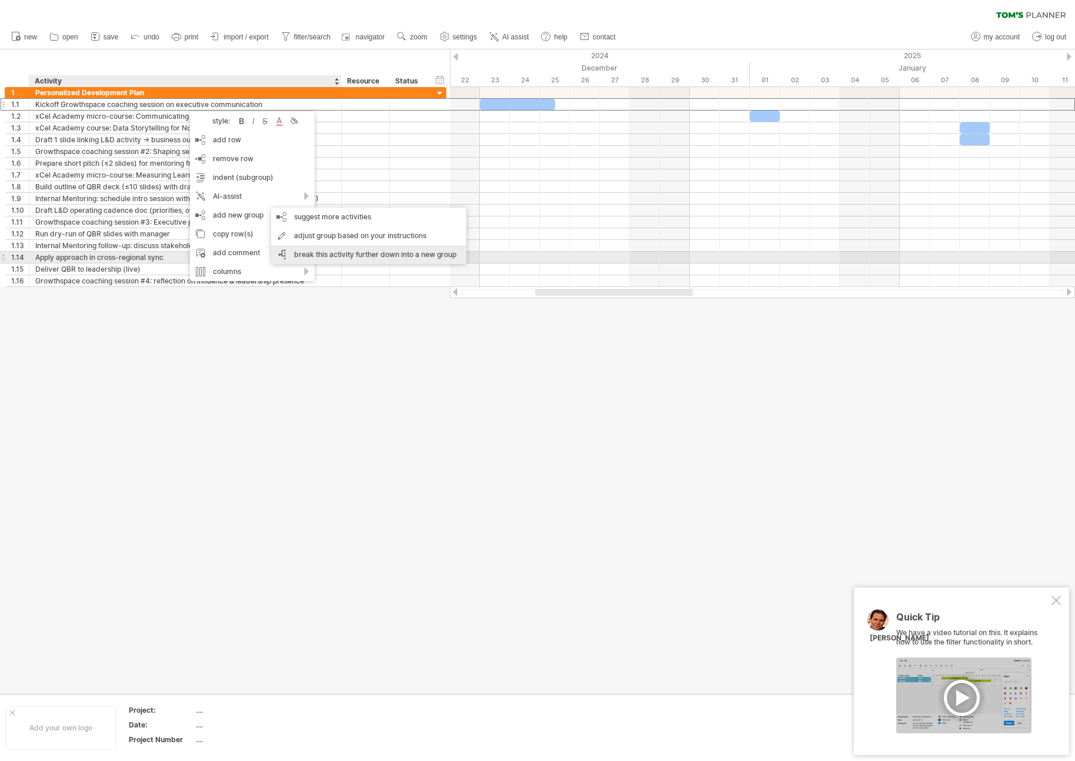
click at [331, 253] on div "break this activity further down into a new group" at bounding box center [368, 254] width 195 height 19
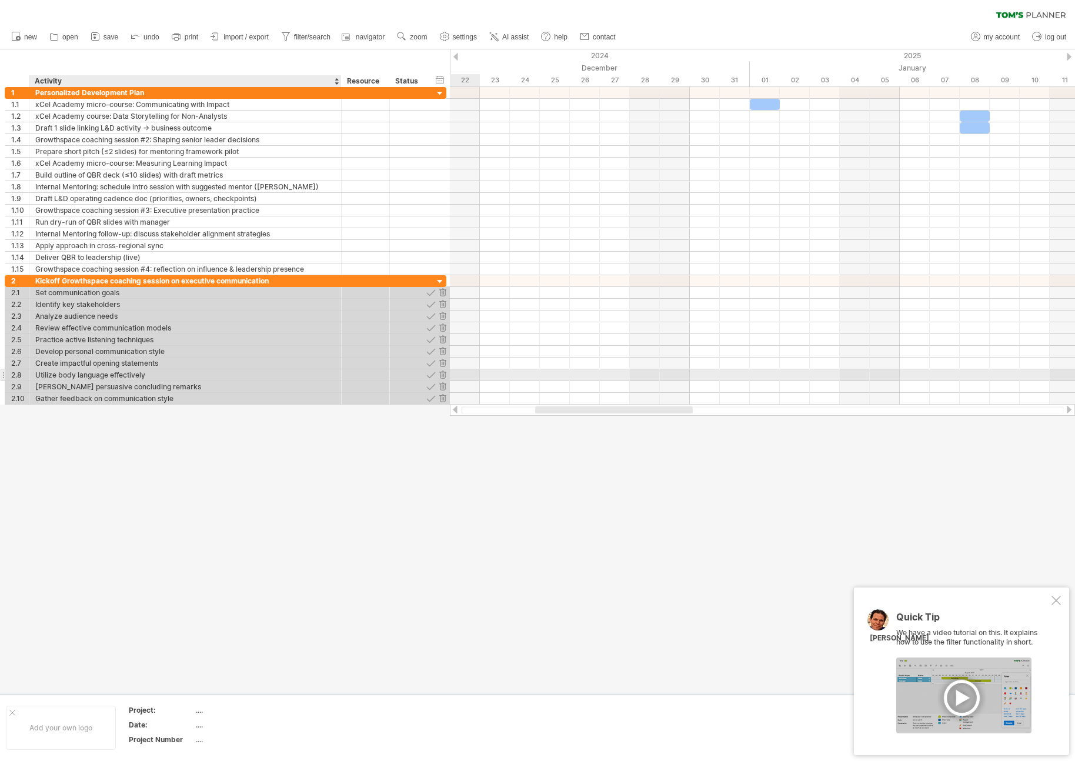
click at [130, 375] on div "Utilize body language effectively" at bounding box center [185, 374] width 300 height 11
click at [101, 430] on div at bounding box center [537, 371] width 1075 height 644
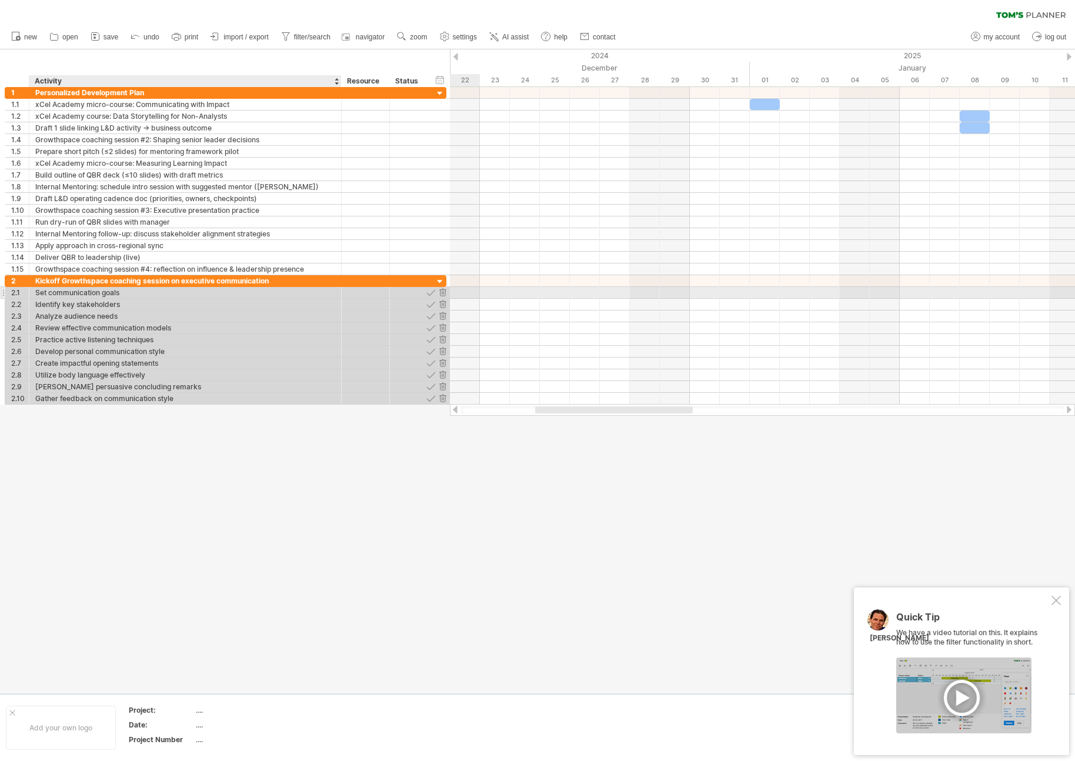
click at [89, 293] on div "Set communication goals" at bounding box center [185, 292] width 300 height 11
click at [74, 407] on div at bounding box center [537, 371] width 1075 height 644
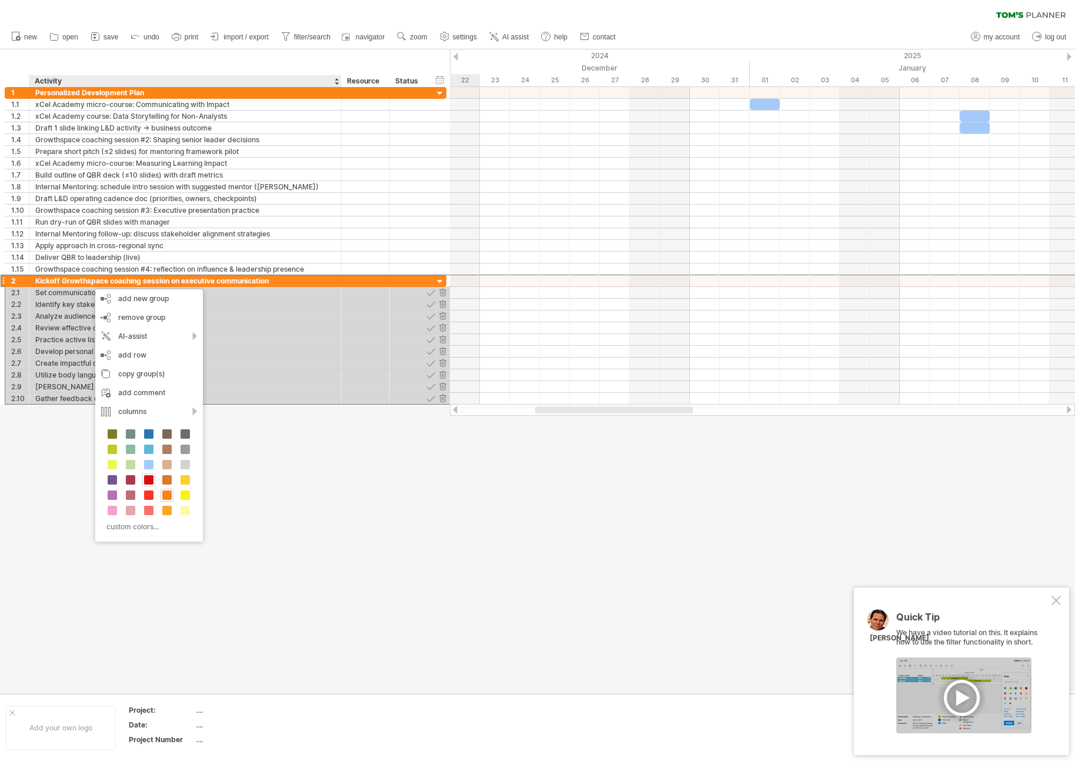
click at [146, 480] on span at bounding box center [148, 479] width 9 height 9
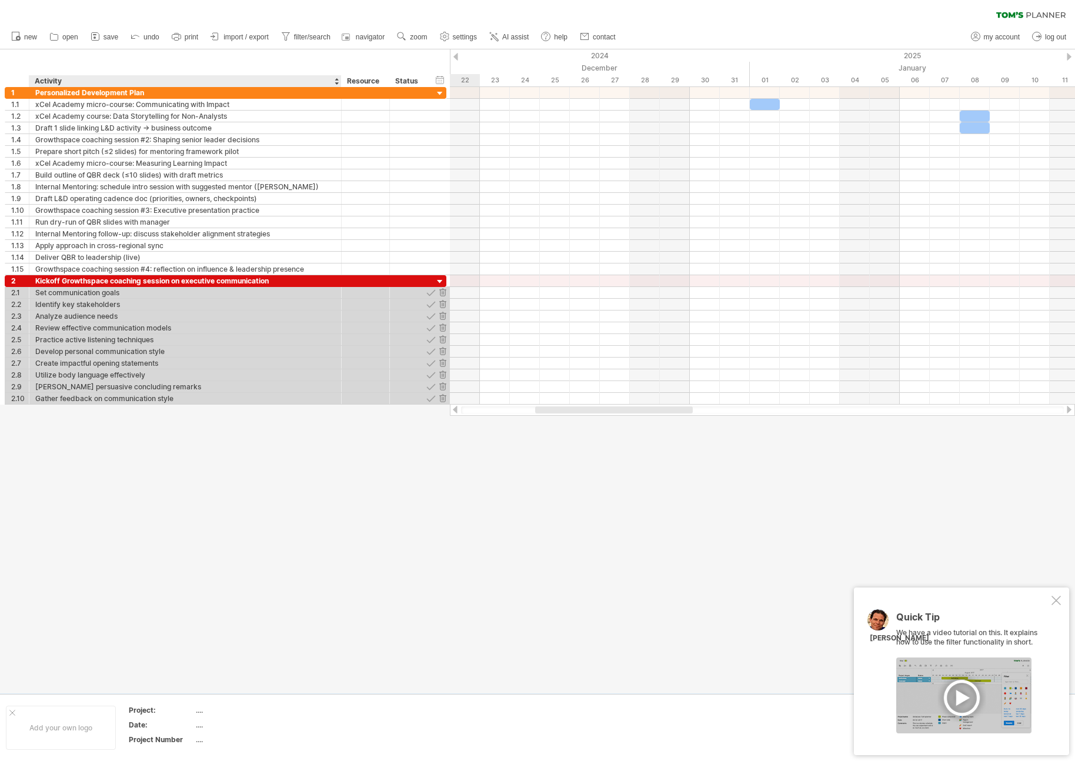
click at [228, 462] on div at bounding box center [537, 371] width 1075 height 644
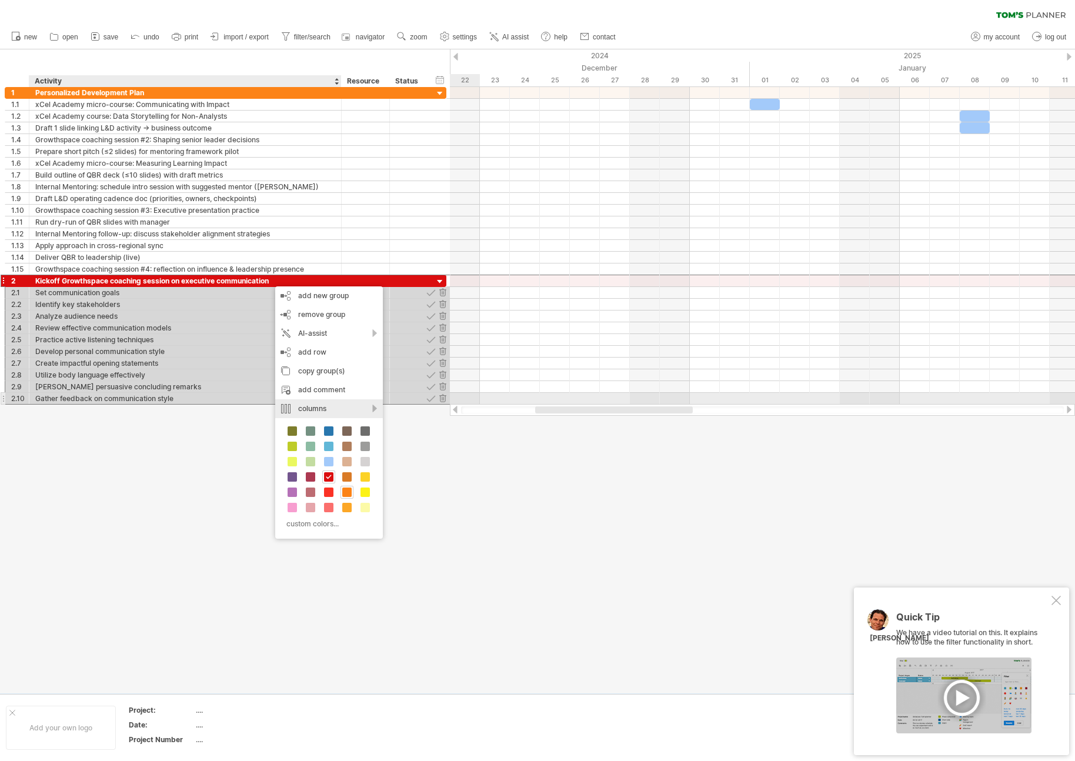
click at [333, 403] on div "columns" at bounding box center [329, 408] width 108 height 19
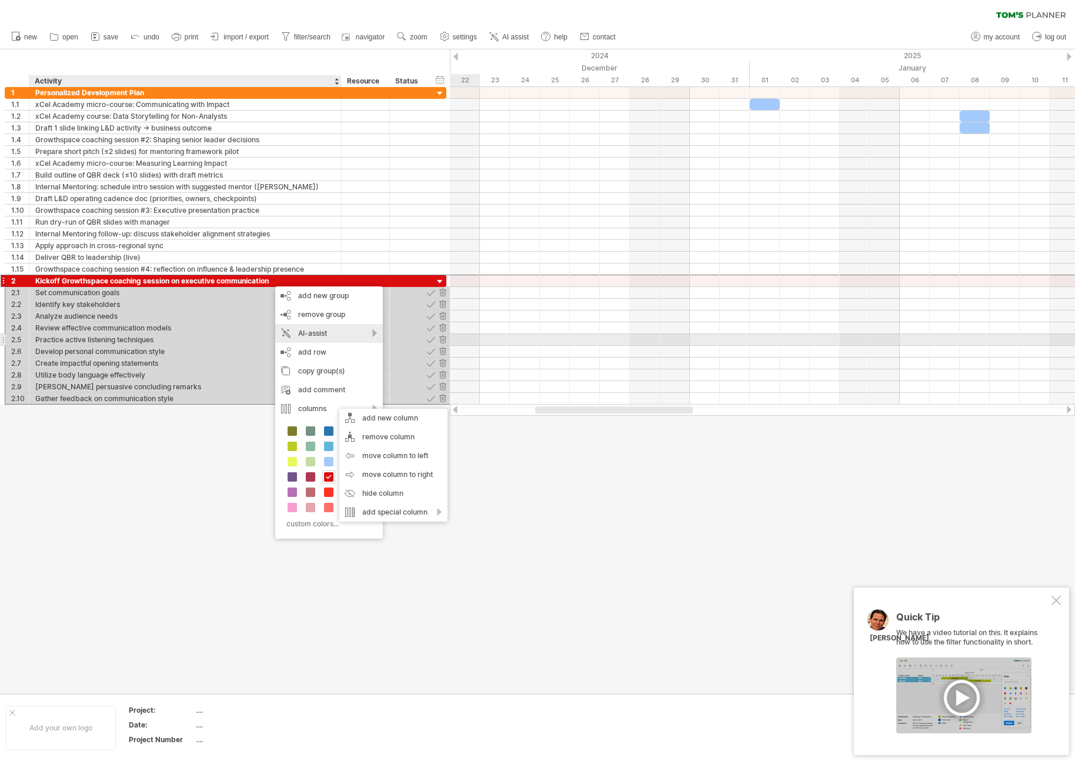
click at [323, 336] on div "AI-assist" at bounding box center [329, 333] width 108 height 19
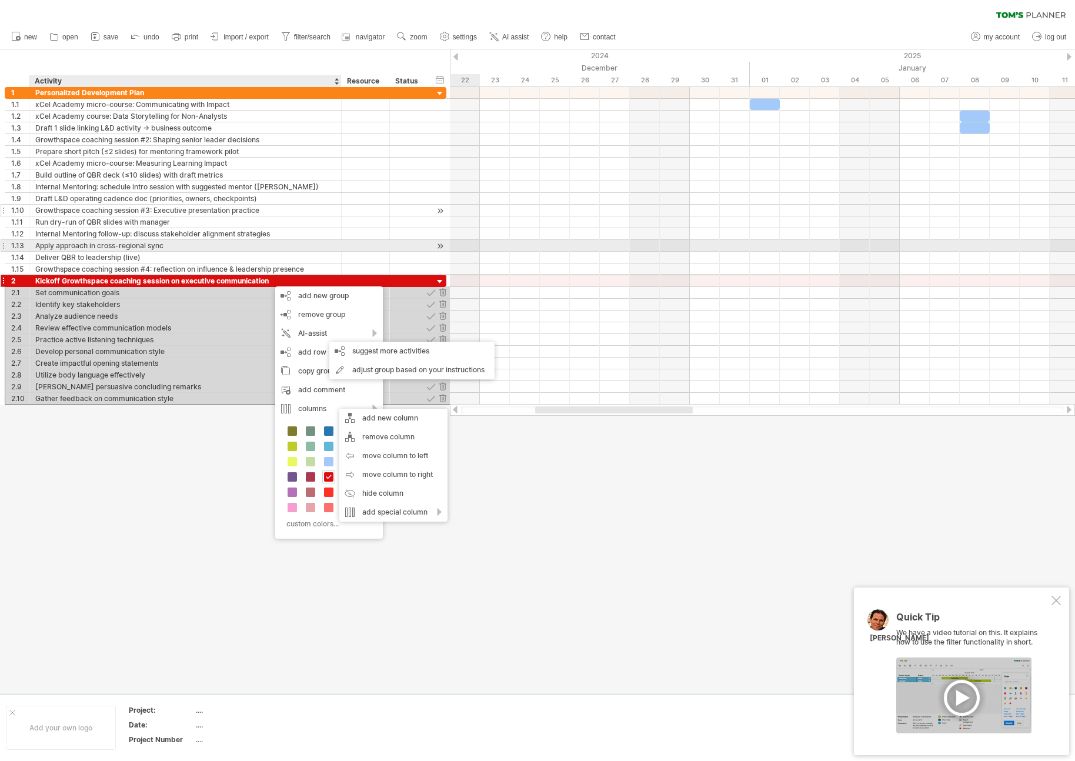
click at [259, 211] on div "Growthspace coaching session #3: Executive presentation practice" at bounding box center [185, 210] width 300 height 11
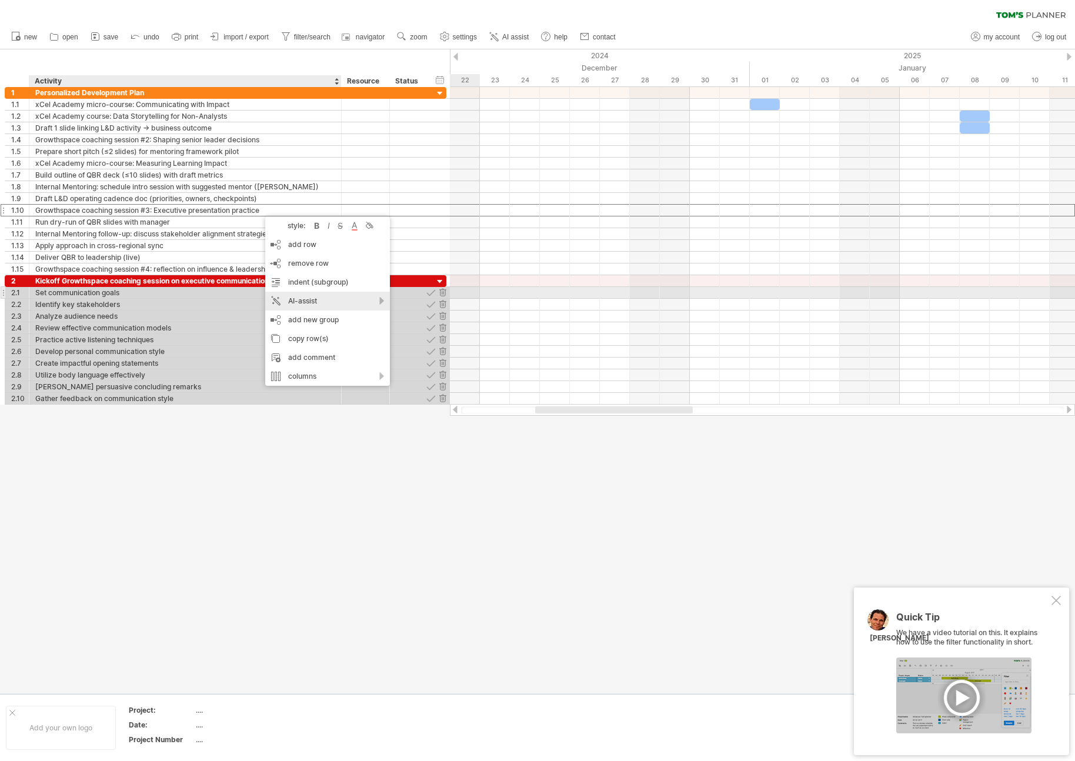
click at [308, 292] on div "AI-assist" at bounding box center [327, 301] width 125 height 19
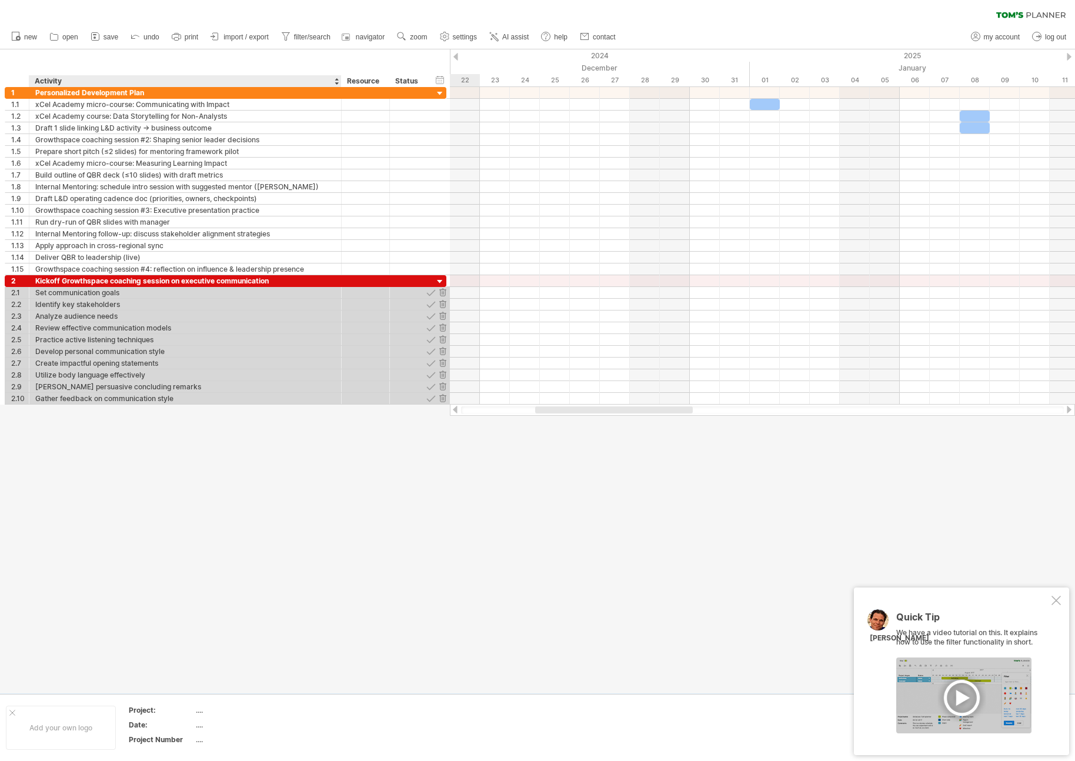
click at [183, 454] on div at bounding box center [537, 371] width 1075 height 644
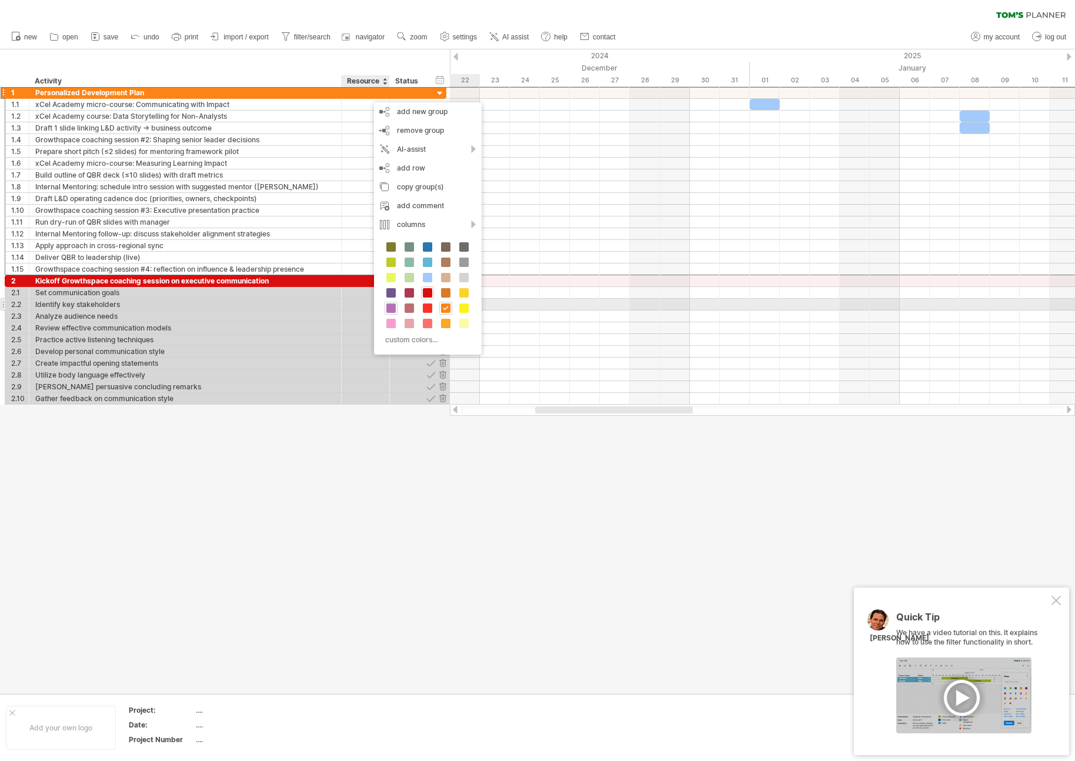
click at [391, 303] on span at bounding box center [390, 307] width 9 height 9
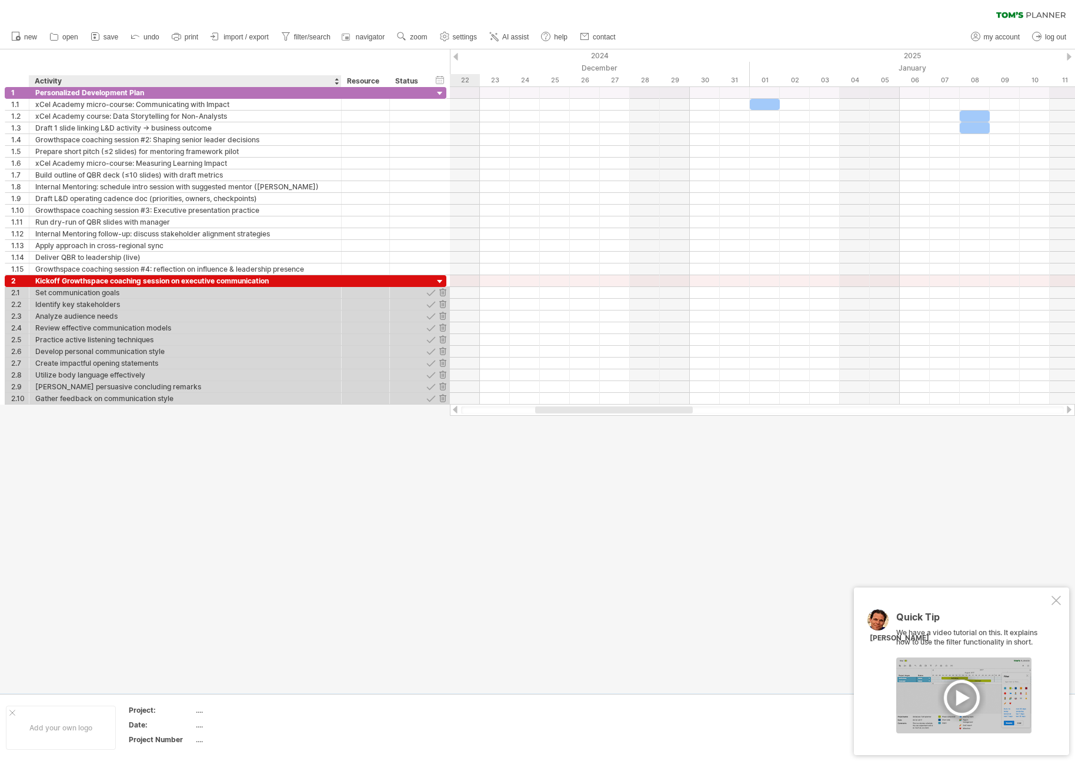
click at [299, 439] on div at bounding box center [537, 371] width 1075 height 644
click at [290, 155] on div "Prepare short pitch (≤2 slides) for mentoring framework pilot" at bounding box center [185, 151] width 300 height 11
click at [475, 38] on span "settings" at bounding box center [465, 37] width 24 height 8
select select "*"
select select "**"
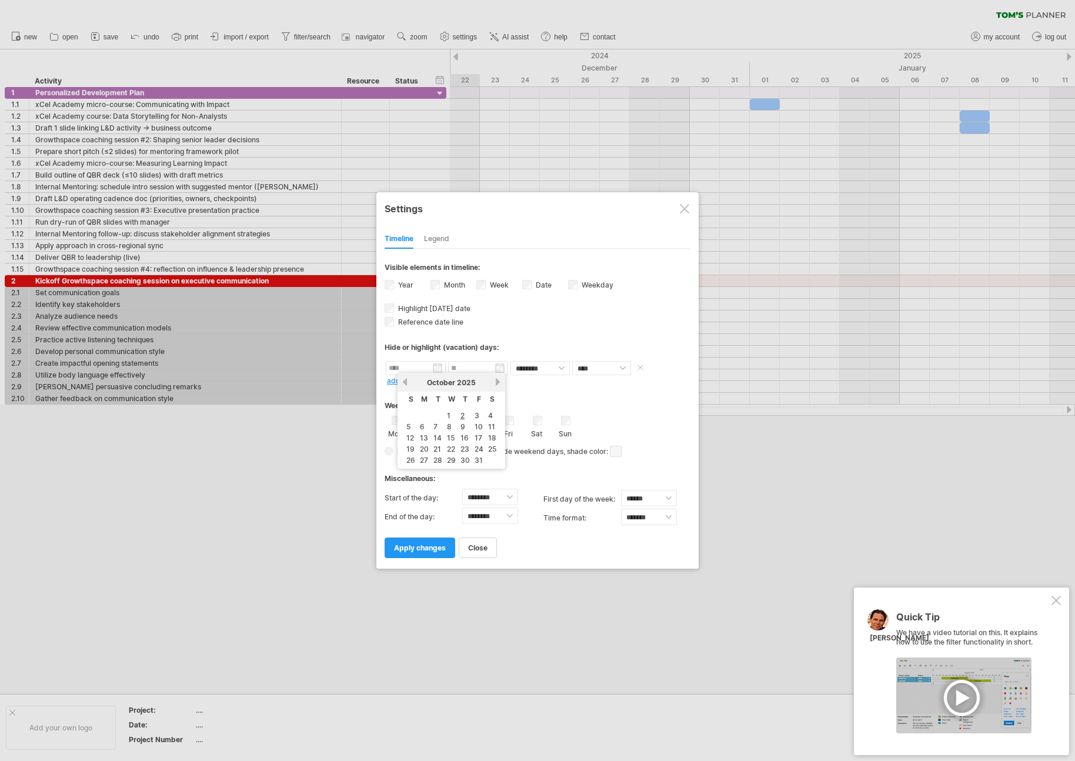
click at [438, 370] on input "text" at bounding box center [416, 368] width 60 height 14
click at [450, 437] on link "15" at bounding box center [451, 437] width 10 height 11
type input "********"
click at [502, 369] on input "********" at bounding box center [478, 368] width 60 height 14
click at [562, 379] on link "next" at bounding box center [560, 382] width 9 height 9
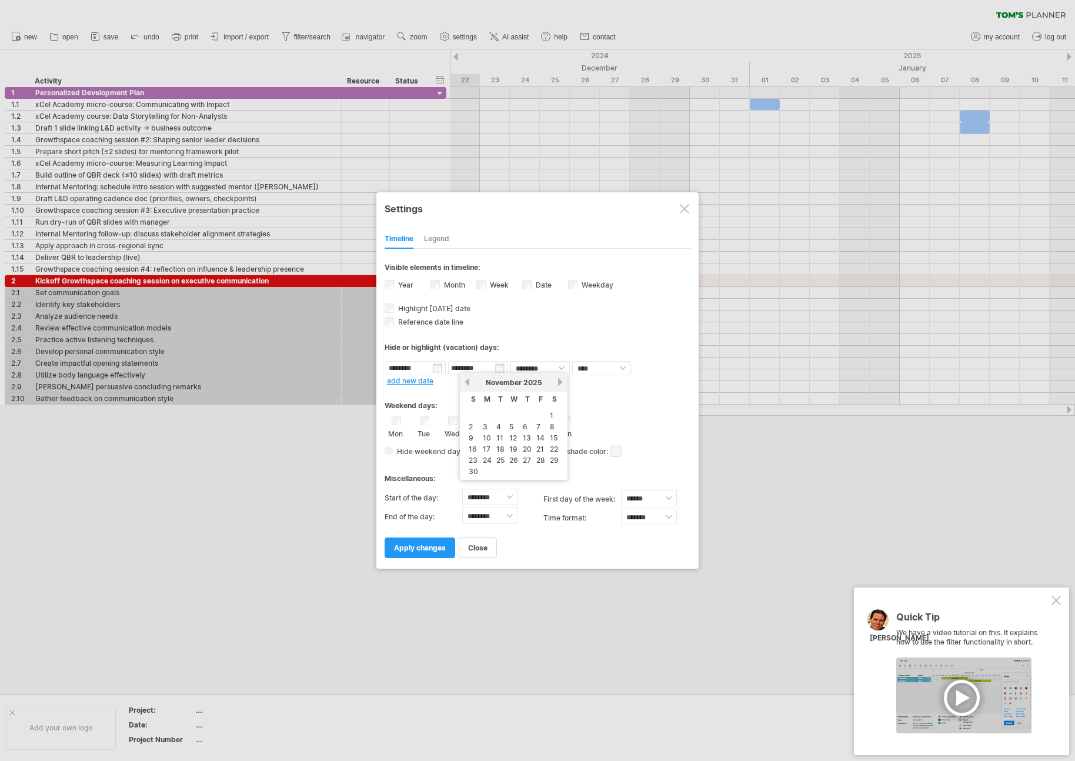
click at [469, 382] on link "previous" at bounding box center [467, 382] width 9 height 9
click at [556, 384] on div "[DATE]" at bounding box center [513, 382] width 85 height 9
click at [559, 380] on link "next" at bounding box center [560, 382] width 9 height 9
click at [563, 384] on link "next" at bounding box center [560, 382] width 9 height 9
click at [514, 424] on link "10" at bounding box center [514, 426] width 11 height 11
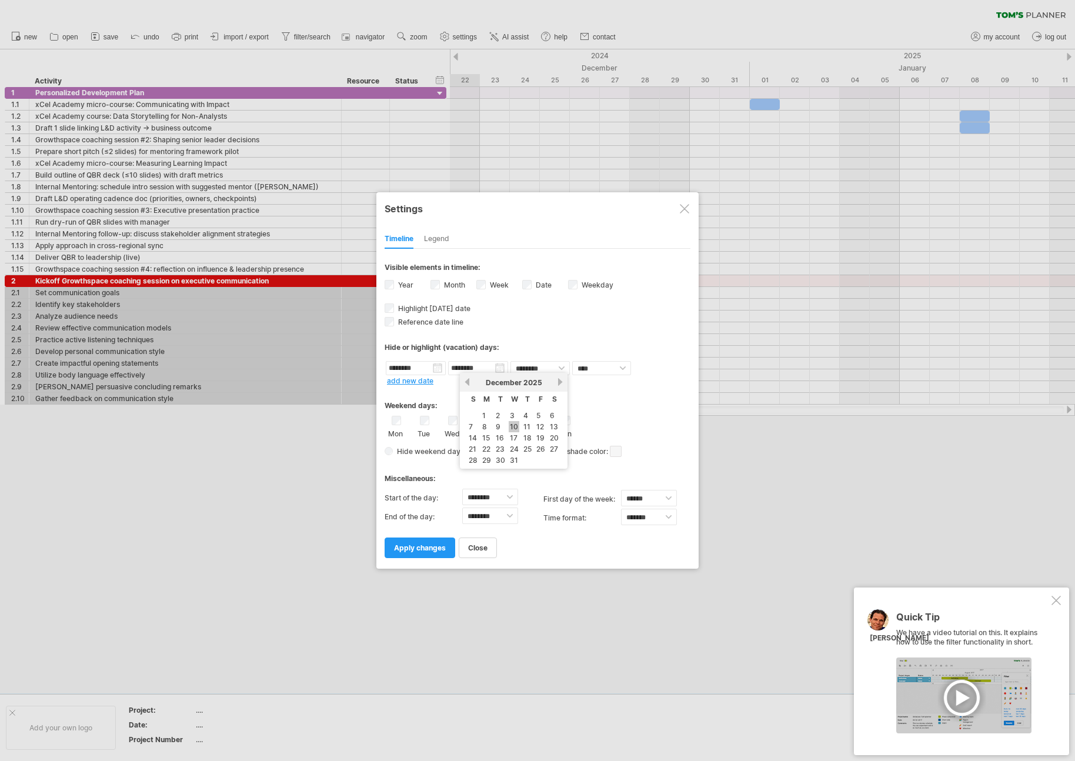
type input "********"
click at [424, 369] on input "********" at bounding box center [416, 368] width 60 height 14
click at [442, 369] on input "********" at bounding box center [416, 368] width 60 height 14
click at [439, 368] on input "********" at bounding box center [416, 368] width 60 height 14
click at [480, 368] on input "********" at bounding box center [478, 368] width 60 height 14
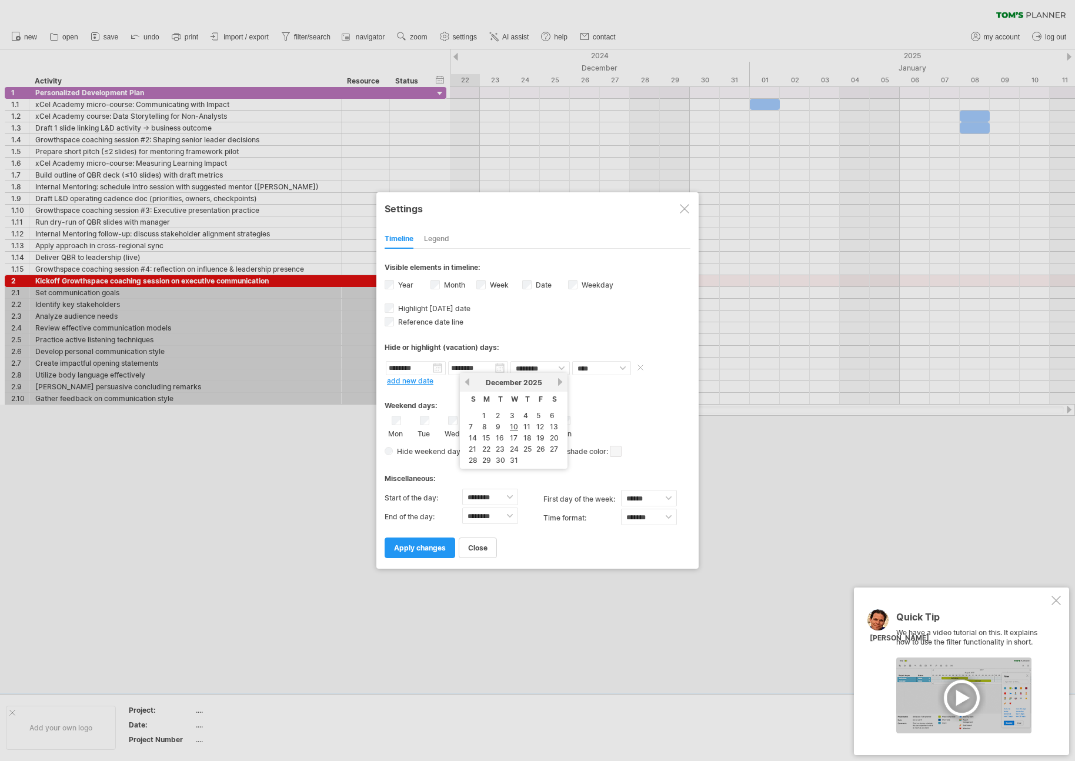
click at [480, 368] on input "********" at bounding box center [478, 368] width 60 height 14
click at [428, 366] on input "********" at bounding box center [416, 368] width 60 height 14
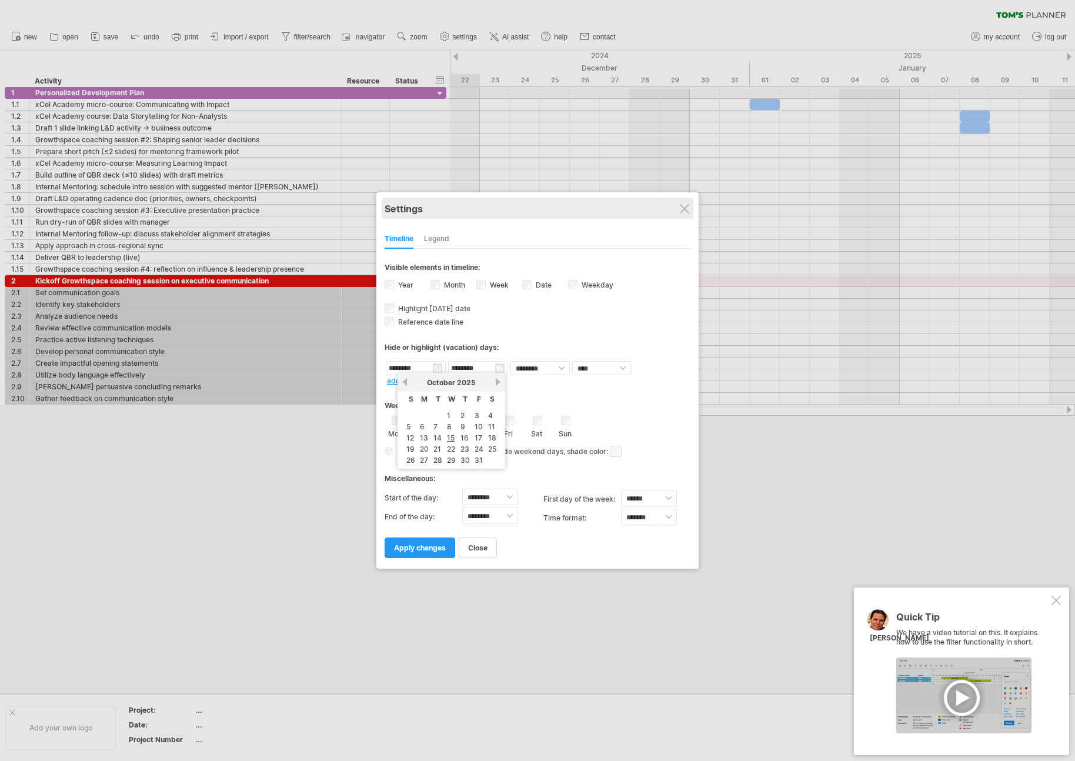
click at [676, 216] on div "Settings" at bounding box center [538, 208] width 306 height 21
click at [680, 213] on div "Settings" at bounding box center [538, 208] width 306 height 21
click at [679, 210] on div "Settings" at bounding box center [538, 208] width 306 height 21
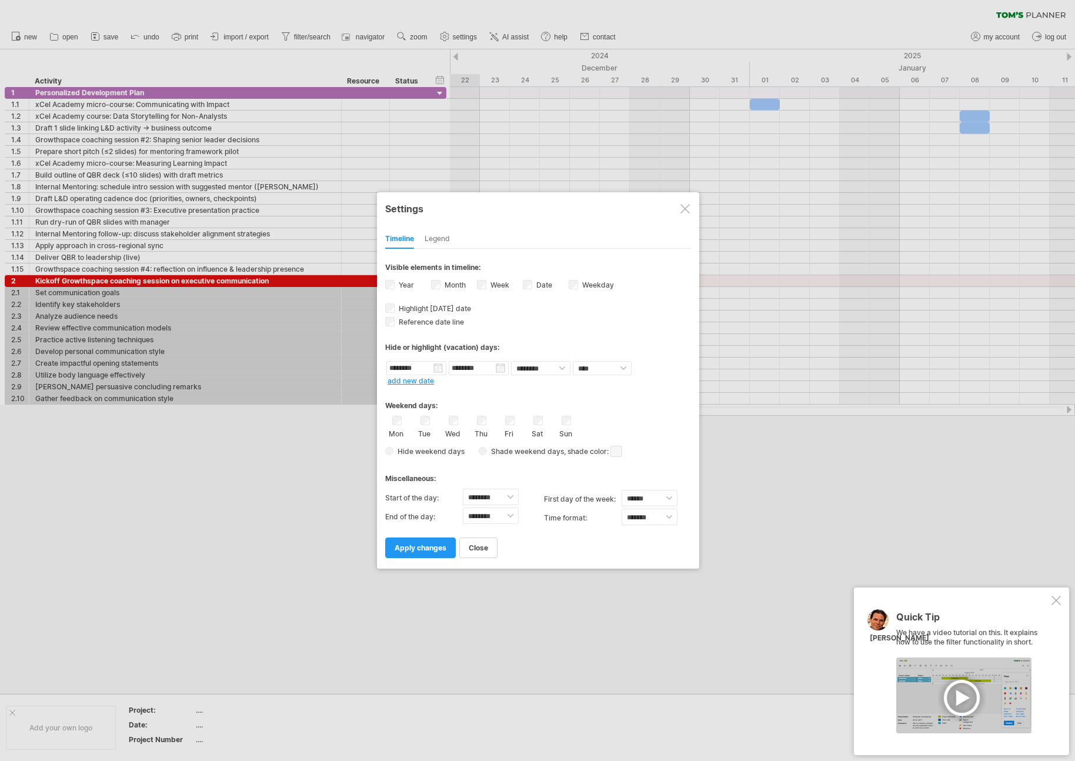
click at [683, 210] on div at bounding box center [684, 208] width 9 height 9
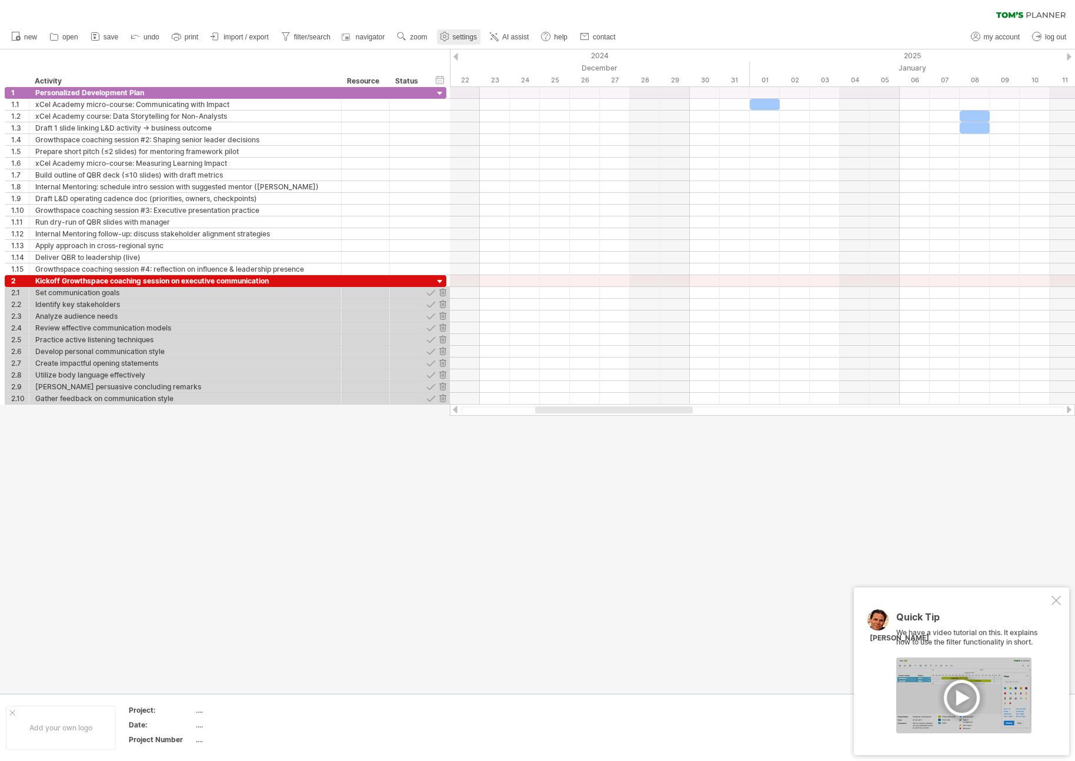
click at [454, 39] on span "settings" at bounding box center [465, 37] width 24 height 8
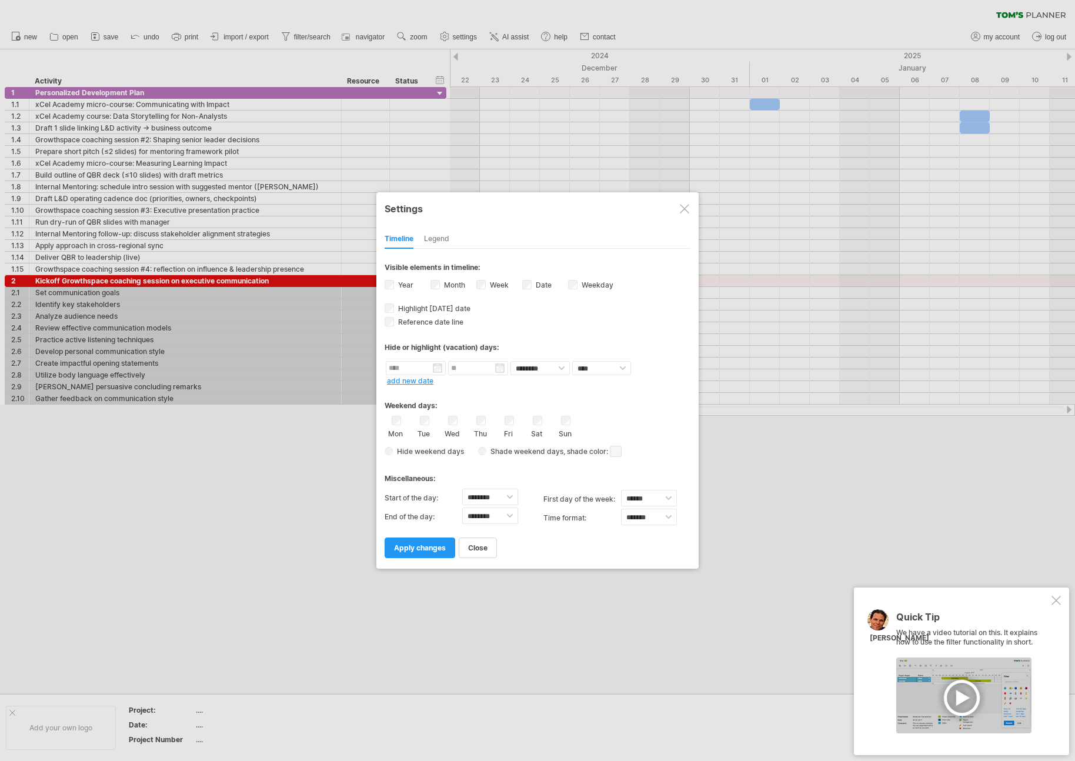
click at [444, 239] on div "Legend" at bounding box center [436, 239] width 25 height 19
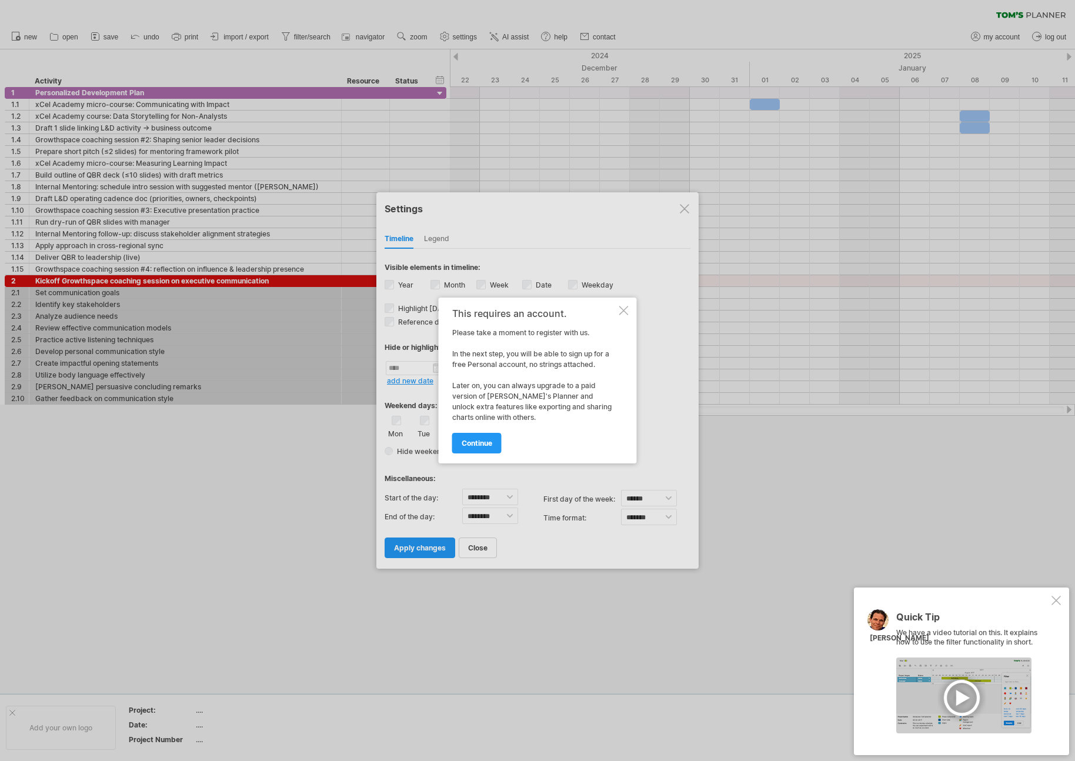
click at [630, 309] on div "This requires an account. Please take a moment to register with us. In the next…" at bounding box center [538, 381] width 198 height 166
click at [624, 307] on div at bounding box center [623, 310] width 9 height 9
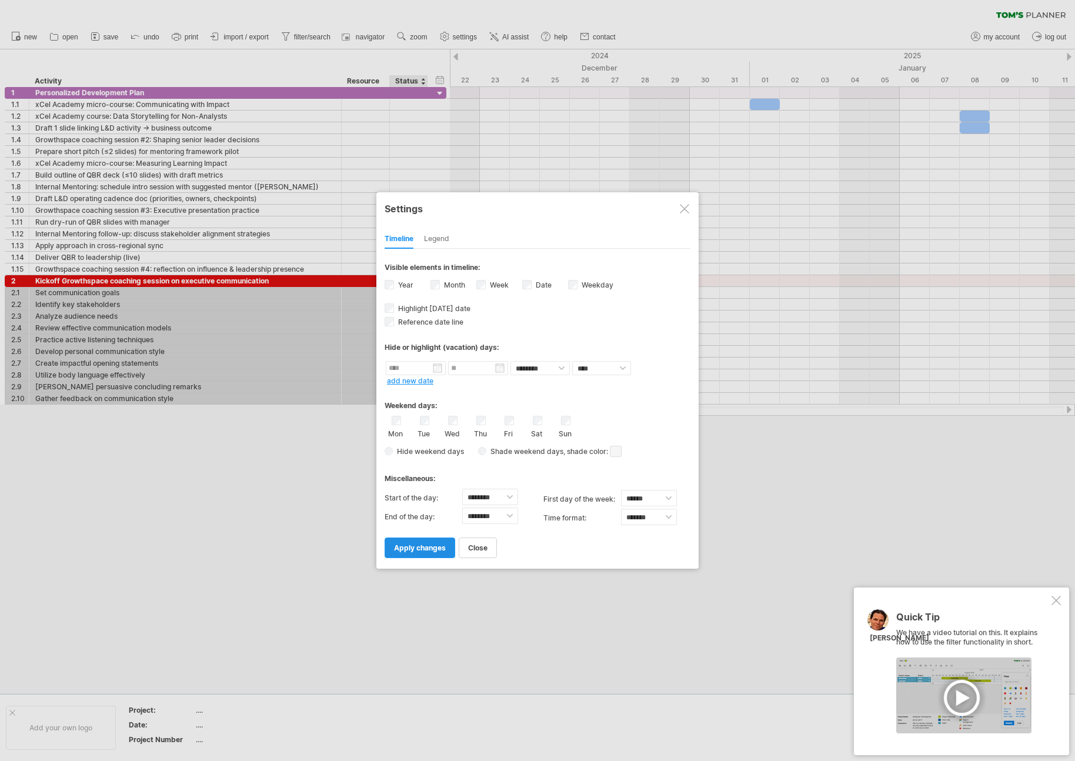
click at [426, 548] on span "apply changes" at bounding box center [420, 547] width 52 height 9
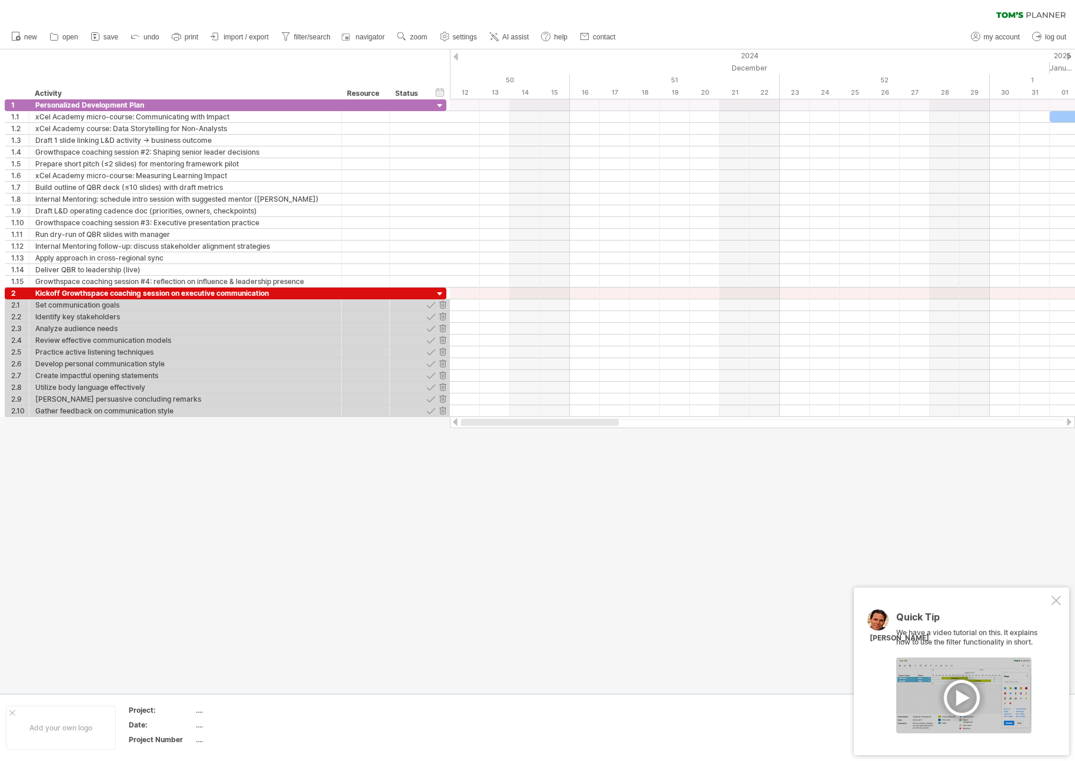
drag, startPoint x: 583, startPoint y: 424, endPoint x: 460, endPoint y: 408, distance: 123.9
click at [458, 427] on div at bounding box center [762, 422] width 625 height 12
click at [756, 56] on div "2024" at bounding box center [360, 55] width 1380 height 12
click at [753, 60] on div "2024" at bounding box center [360, 55] width 1380 height 12
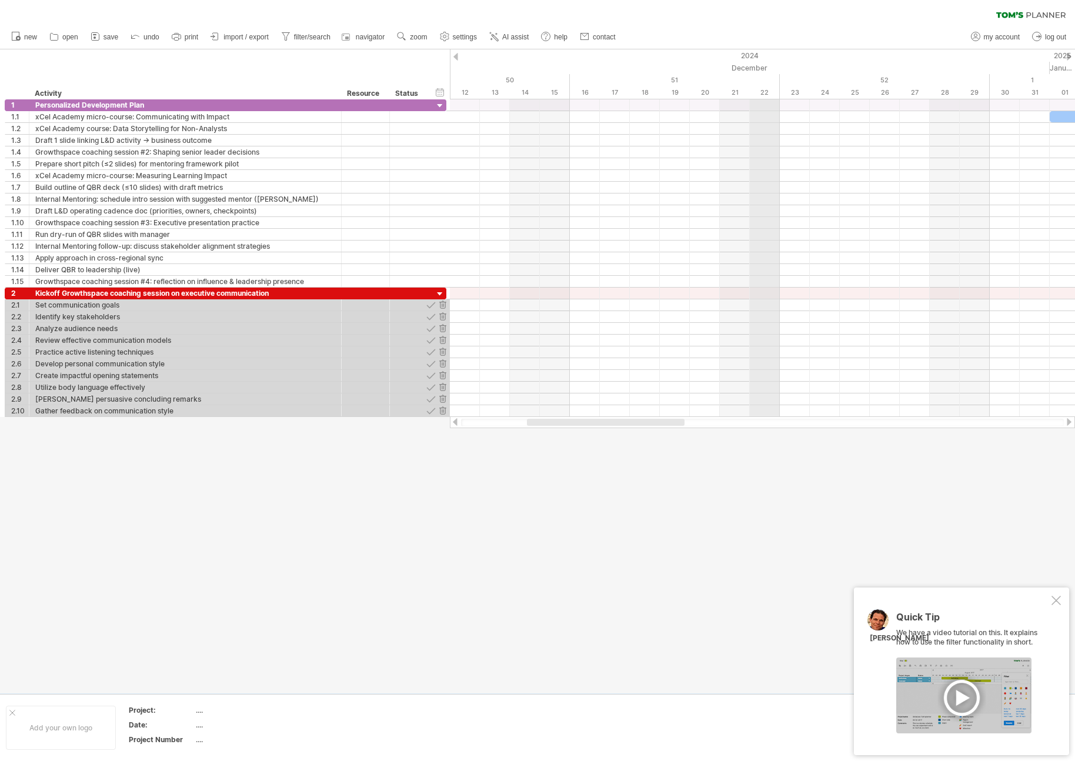
click at [753, 60] on div "2024" at bounding box center [360, 55] width 1380 height 12
click at [162, 737] on div "Project Number" at bounding box center [161, 740] width 65 height 10
click at [143, 710] on div "Project:" at bounding box center [161, 710] width 65 height 10
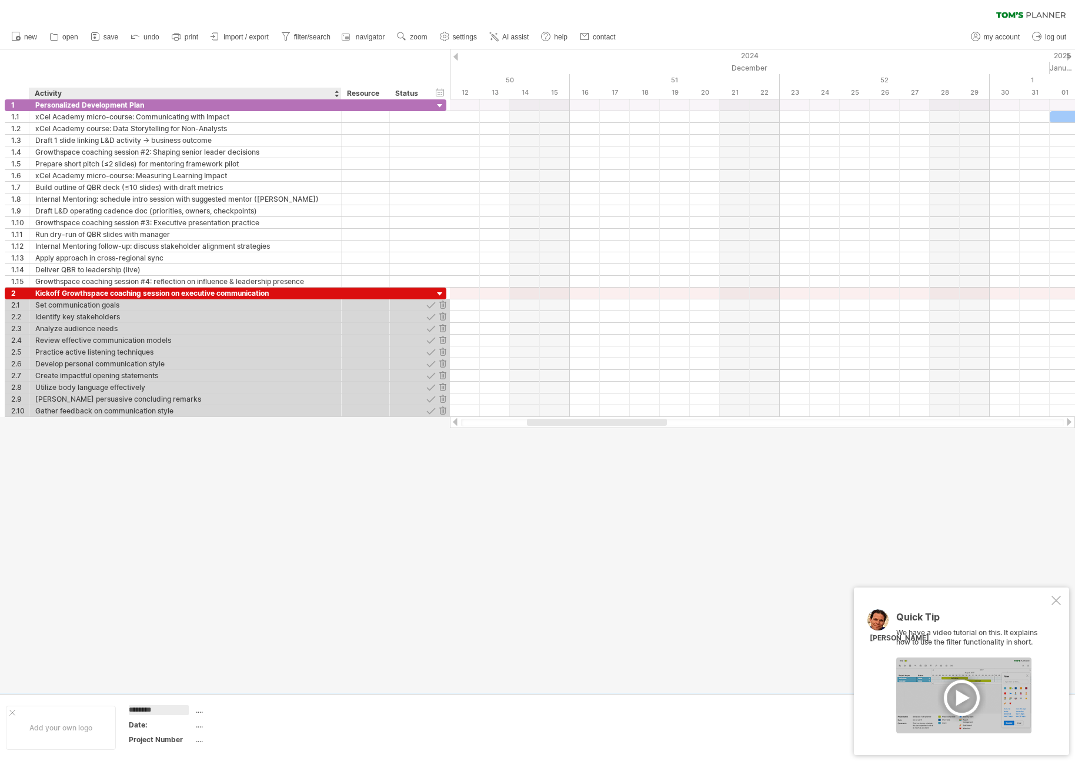
click at [180, 711] on input "********" at bounding box center [159, 710] width 60 height 10
click at [198, 710] on div "...." at bounding box center [245, 710] width 99 height 10
click at [199, 723] on div "...." at bounding box center [245, 725] width 99 height 10
click at [203, 726] on input "text" at bounding box center [243, 725] width 94 height 10
click at [200, 740] on div "...." at bounding box center [245, 740] width 99 height 10
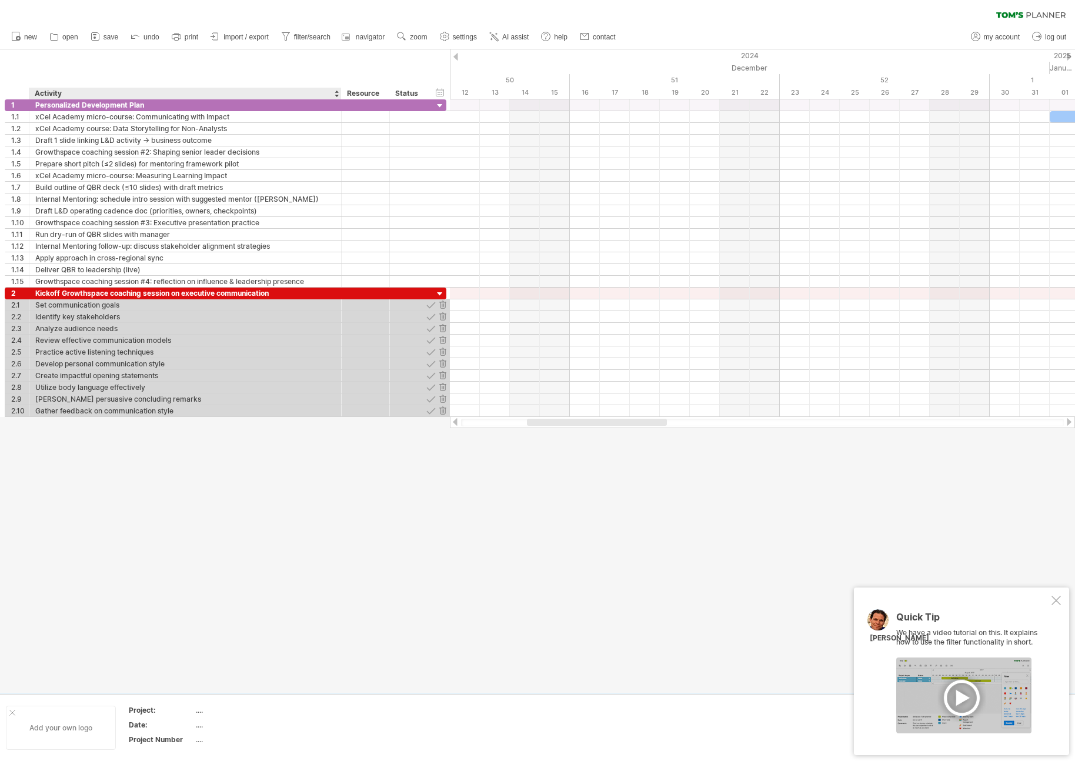
click at [86, 733] on div "Add your own logo" at bounding box center [61, 728] width 110 height 44
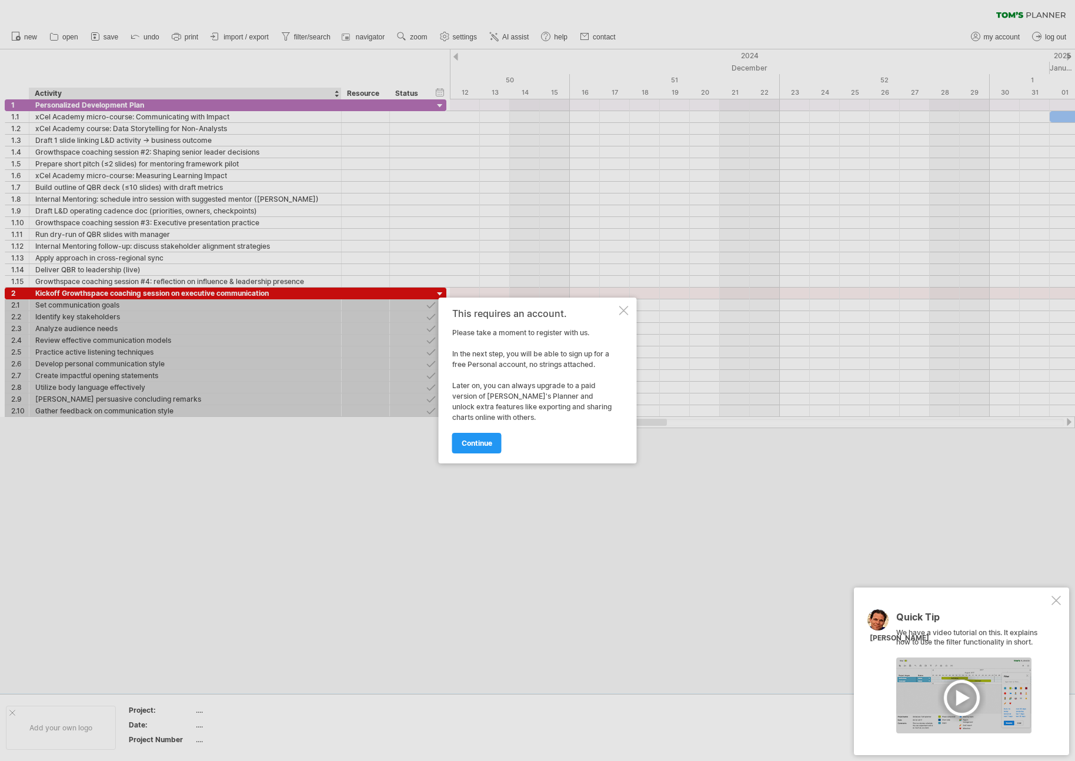
click at [617, 313] on div "This requires an account. Please take a moment to register with us. In the next…" at bounding box center [538, 381] width 198 height 166
click at [622, 312] on div at bounding box center [623, 310] width 9 height 9
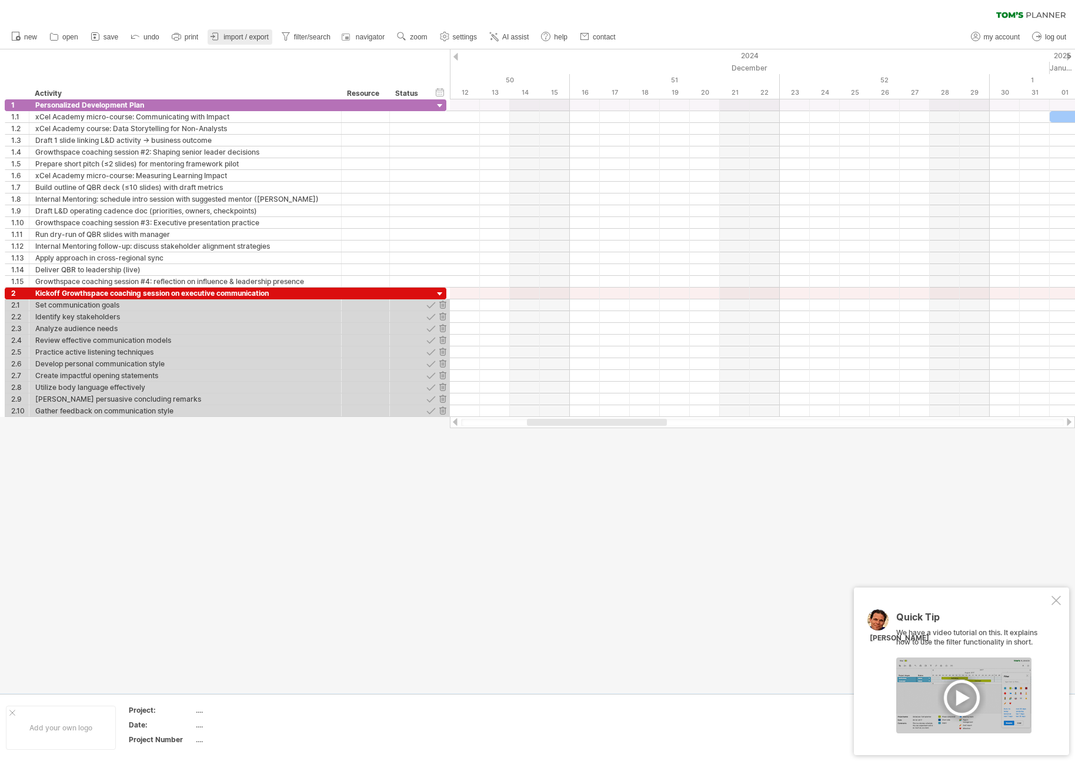
click at [232, 40] on span "import / export" at bounding box center [245, 37] width 45 height 8
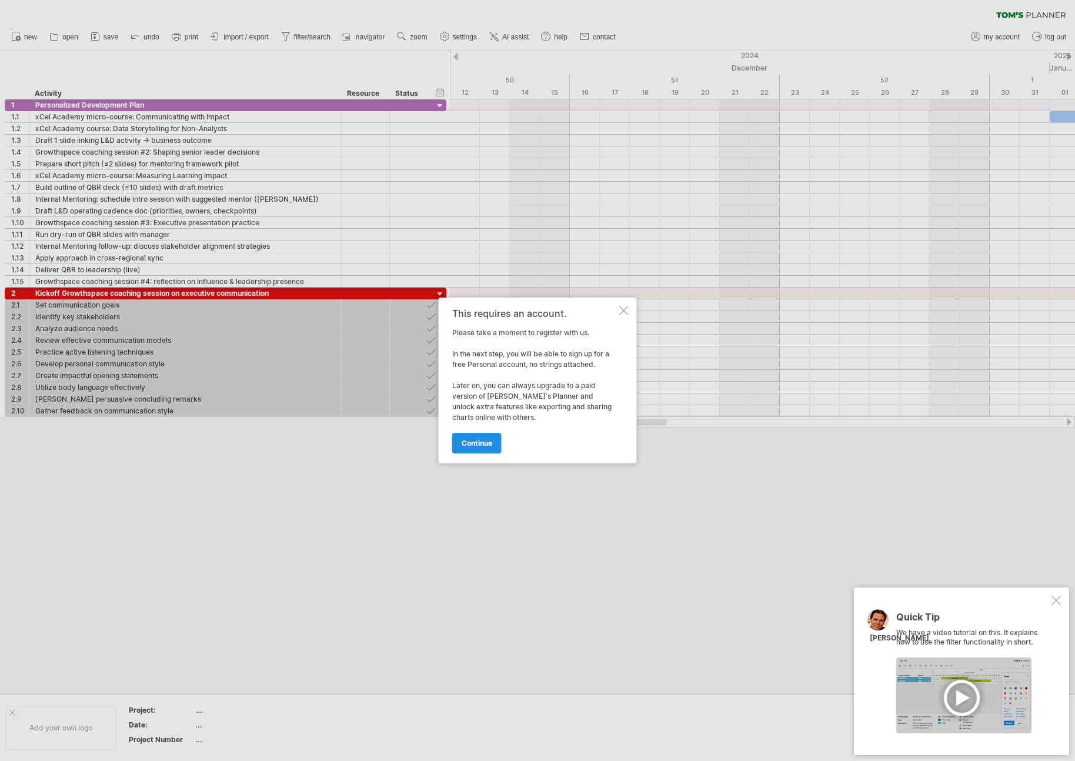
click at [480, 446] on span "continue" at bounding box center [477, 443] width 31 height 9
